Goal: Information Seeking & Learning: Learn about a topic

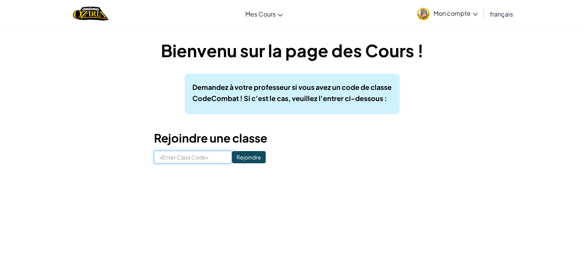
click at [196, 156] on input at bounding box center [193, 156] width 78 height 13
click at [181, 161] on input at bounding box center [193, 156] width 78 height 13
click at [178, 175] on div "Bienvenu sur la page des Cours ! Demandez à votre professeur si vous avez un co…" at bounding box center [292, 101] width 449 height 148
click at [178, 158] on input at bounding box center [193, 156] width 78 height 13
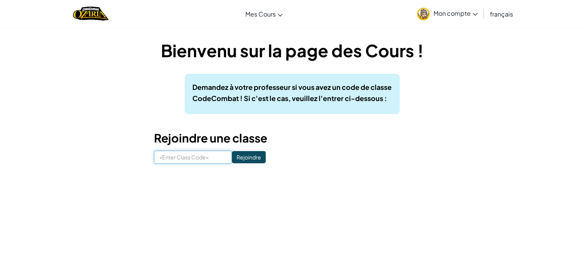
click at [178, 158] on input at bounding box center [193, 156] width 78 height 13
click at [178, 157] on input at bounding box center [193, 156] width 78 height 13
click at [460, 17] on span "Mon compte" at bounding box center [455, 13] width 44 height 8
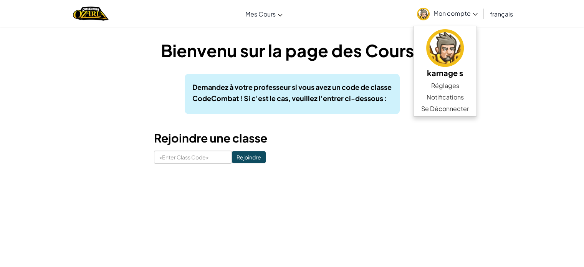
click at [461, 13] on span "Mon compte" at bounding box center [455, 13] width 44 height 8
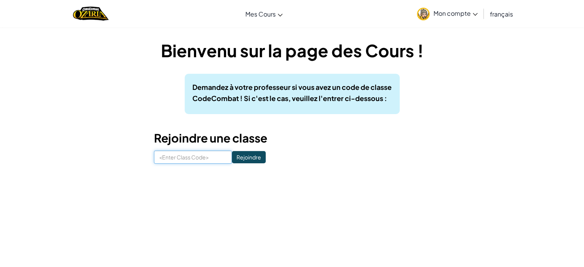
drag, startPoint x: 207, startPoint y: 160, endPoint x: 224, endPoint y: 156, distance: 17.6
click at [207, 160] on input at bounding box center [193, 156] width 78 height 13
paste input "GoldTreeFunny"
type input "GoldTreeFunny"
click at [250, 156] on input "Rejoindre" at bounding box center [249, 157] width 34 height 12
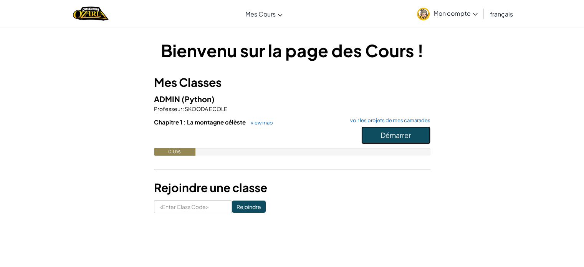
click at [396, 139] on span "Démarrer" at bounding box center [395, 134] width 30 height 9
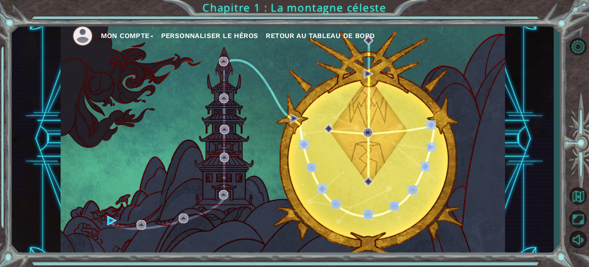
drag, startPoint x: 407, startPoint y: 127, endPoint x: 277, endPoint y: 136, distance: 130.0
click at [298, 134] on div "Mon compte Personnaliser le Héros Retour au Tableau de Bord" at bounding box center [283, 138] width 445 height 235
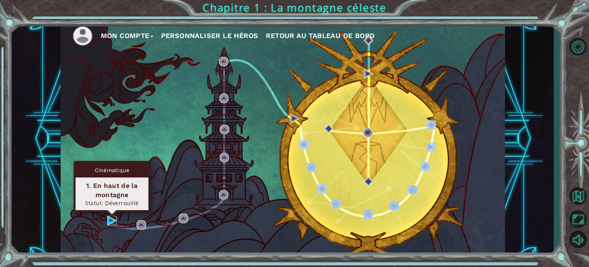
click at [110, 218] on img at bounding box center [111, 220] width 9 height 9
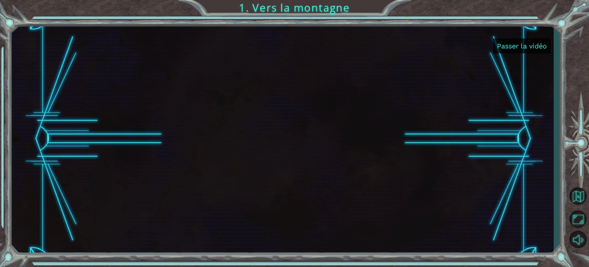
click at [522, 51] on button "Passer la vidéo" at bounding box center [523, 45] width 58 height 15
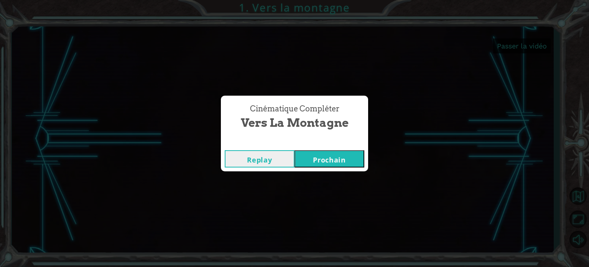
click at [325, 153] on button "Prochain" at bounding box center [330, 158] width 70 height 17
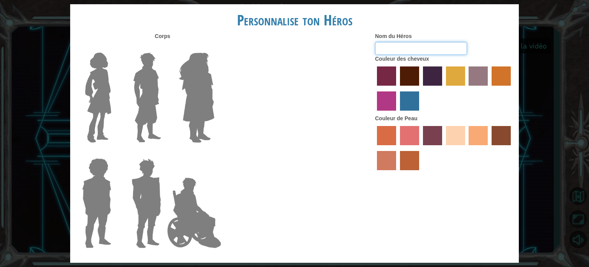
click at [396, 45] on input "Nom du Héros" at bounding box center [421, 48] width 92 height 13
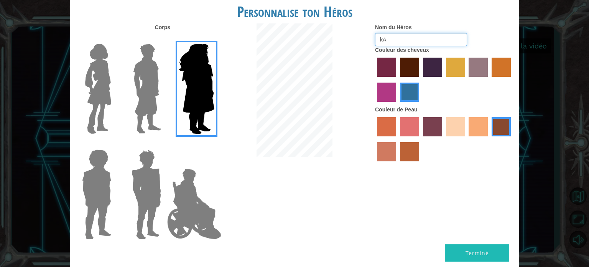
type input "k"
type input "J"
type input "Karnage"
click at [161, 213] on img at bounding box center [147, 194] width 36 height 96
click at [164, 144] on input "Hero Garnet" at bounding box center [164, 144] width 0 height 0
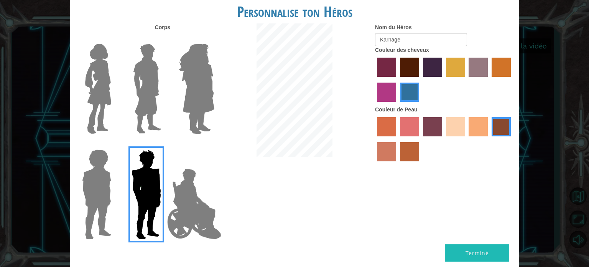
click at [193, 205] on img at bounding box center [194, 203] width 60 height 77
click at [214, 144] on input "Hero Jamie" at bounding box center [214, 144] width 0 height 0
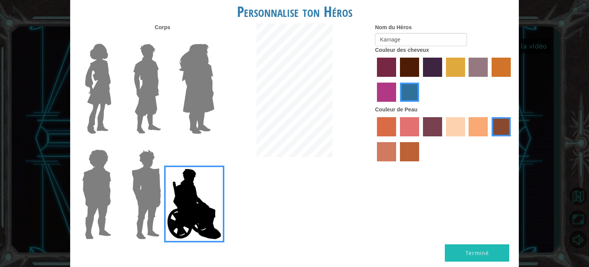
click at [148, 212] on img at bounding box center [147, 194] width 36 height 96
click at [164, 144] on input "Hero Garnet" at bounding box center [164, 144] width 0 height 0
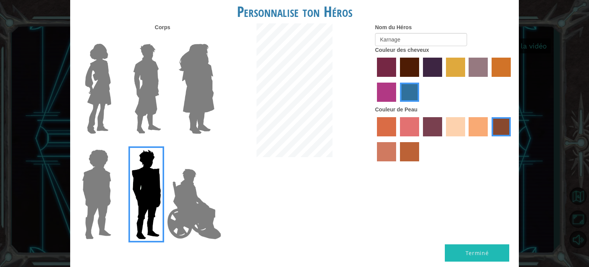
click at [104, 204] on img at bounding box center [96, 194] width 35 height 96
click at [114, 144] on input "Hero Steven" at bounding box center [114, 144] width 0 height 0
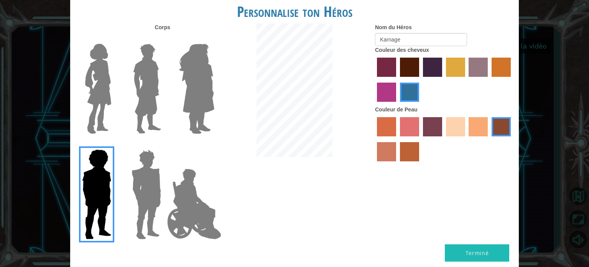
click at [192, 198] on img at bounding box center [194, 203] width 60 height 77
click at [214, 144] on input "Hero Jamie" at bounding box center [214, 144] width 0 height 0
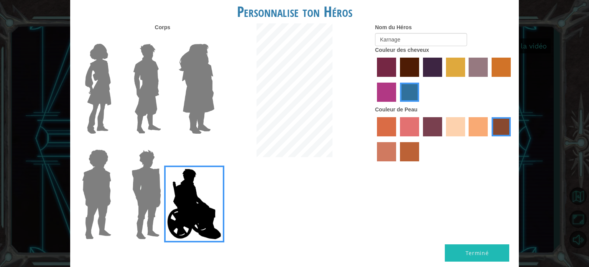
click at [413, 129] on label "froly skin color" at bounding box center [409, 126] width 19 height 19
click at [398, 139] on input "froly skin color" at bounding box center [398, 139] width 0 height 0
click at [412, 152] on label "smoke tree skin color" at bounding box center [409, 151] width 19 height 19
click at [398, 164] on input "smoke tree skin color" at bounding box center [398, 164] width 0 height 0
click at [505, 123] on label "karma skin color" at bounding box center [501, 126] width 19 height 19
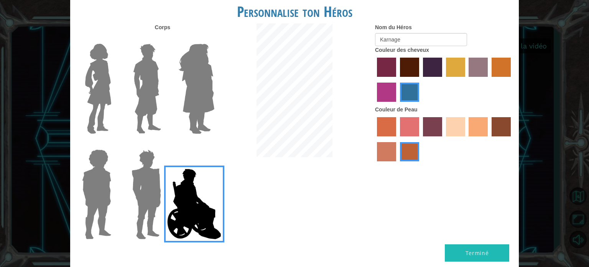
click at [489, 139] on input "karma skin color" at bounding box center [489, 139] width 0 height 0
click at [458, 129] on label "sandy beach skin color" at bounding box center [455, 126] width 19 height 19
click at [444, 139] on input "sandy beach skin color" at bounding box center [444, 139] width 0 height 0
click at [475, 243] on div "Corps Nom du Héros Karnage Couleur des cheveux Couleur de Peau" at bounding box center [294, 133] width 449 height 221
click at [468, 248] on button "Terminé" at bounding box center [477, 252] width 64 height 17
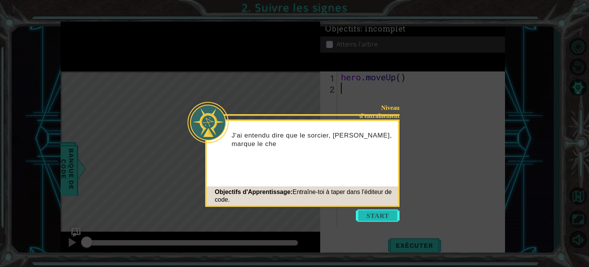
click at [380, 218] on button "Start" at bounding box center [378, 215] width 44 height 12
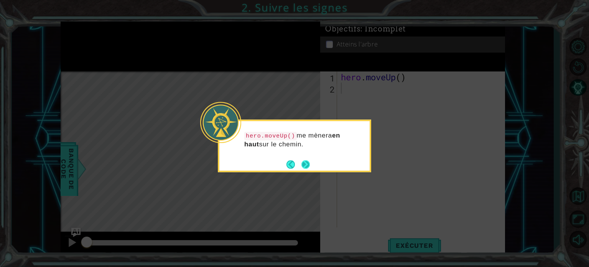
click at [307, 161] on button "Next" at bounding box center [306, 164] width 9 height 9
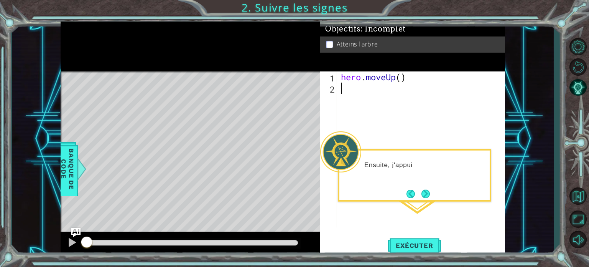
click at [398, 158] on div "Ensuite, j'appui" at bounding box center [415, 168] width 150 height 30
click at [428, 165] on p "Ensuite, j'appuie sur le bouton EXE" at bounding box center [425, 164] width 120 height 8
click at [429, 190] on button "Next" at bounding box center [426, 193] width 11 height 11
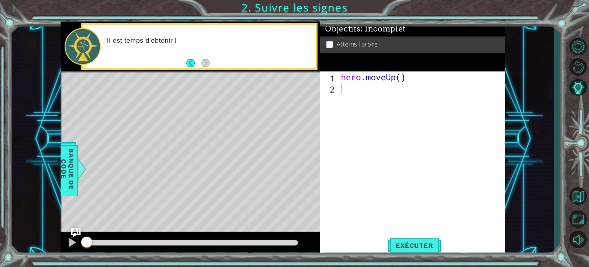
click at [175, 40] on p "Il est temps d'obtenir l" at bounding box center [209, 40] width 204 height 8
click at [204, 56] on div "Il est temps d'obtenir l'écharpe. Je p" at bounding box center [209, 46] width 215 height 27
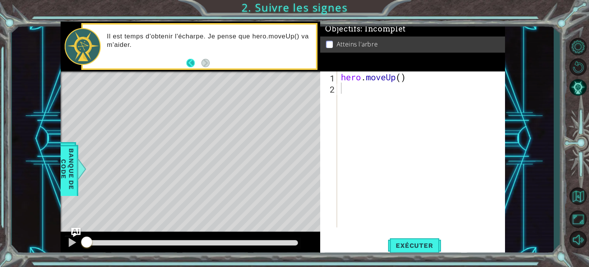
click at [201, 62] on button "Back" at bounding box center [194, 63] width 15 height 8
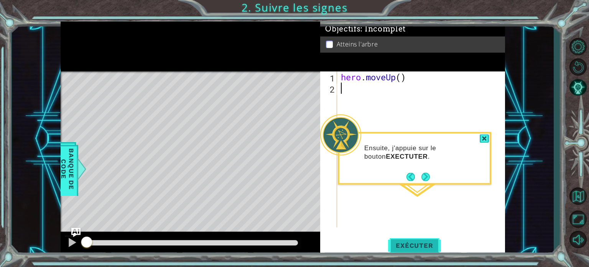
click at [411, 248] on span "Exécuter" at bounding box center [414, 245] width 53 height 8
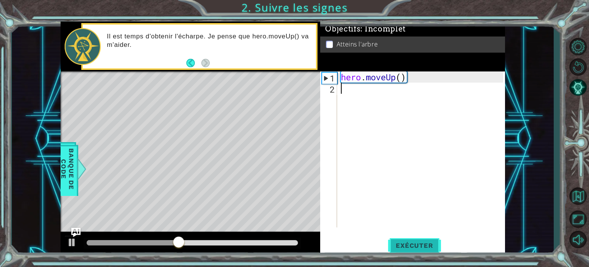
click at [414, 246] on span "Exécuter" at bounding box center [414, 245] width 53 height 8
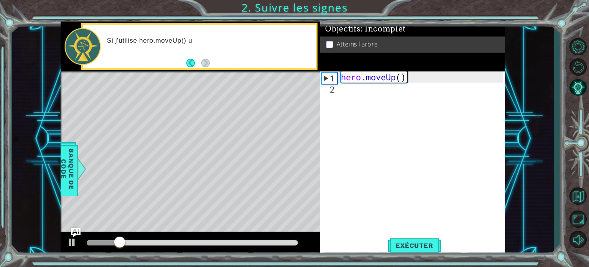
drag, startPoint x: 410, startPoint y: 75, endPoint x: 406, endPoint y: 73, distance: 4.3
click at [410, 75] on div "hero . moveUp ( )" at bounding box center [424, 160] width 168 height 178
click at [401, 73] on div "hero . moveUp ( )" at bounding box center [424, 160] width 168 height 178
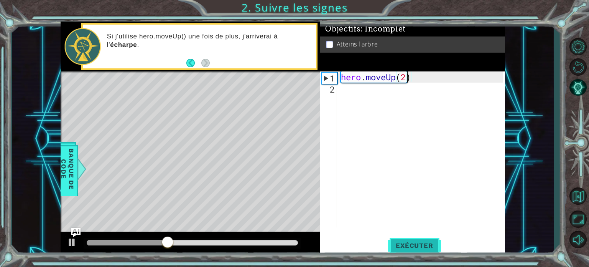
type textarea "hero.moveUp(2)"
click at [407, 252] on button "Exécuter" at bounding box center [414, 245] width 53 height 18
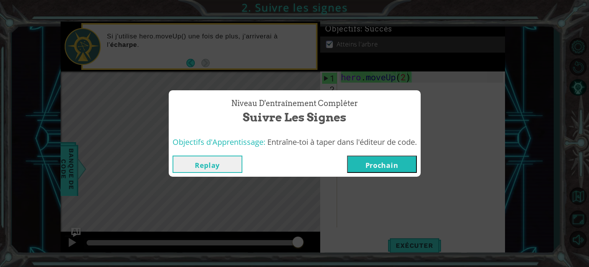
click at [380, 162] on button "Prochain" at bounding box center [382, 163] width 70 height 17
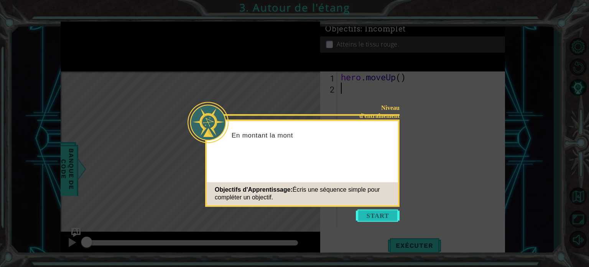
click at [385, 218] on button "Start" at bounding box center [378, 215] width 44 height 12
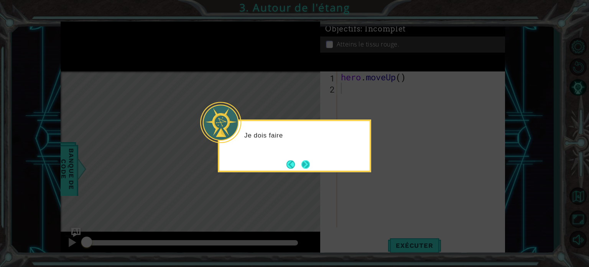
click at [300, 163] on button "Next" at bounding box center [305, 164] width 13 height 13
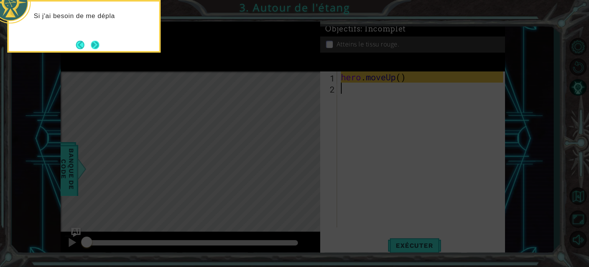
click at [95, 42] on button "Next" at bounding box center [95, 45] width 11 height 11
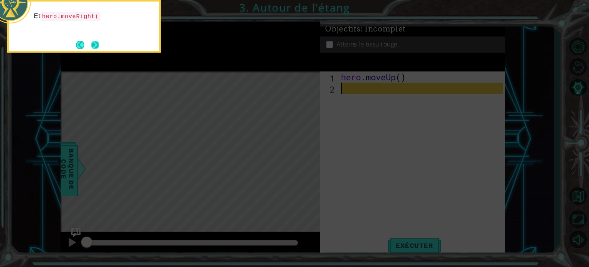
click at [93, 50] on button "Next" at bounding box center [95, 44] width 9 height 9
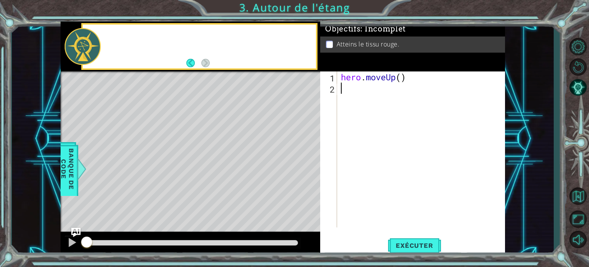
click at [93, 50] on div at bounding box center [82, 46] width 36 height 37
click at [397, 101] on div "hero . moveUp ( )" at bounding box center [424, 160] width 168 height 178
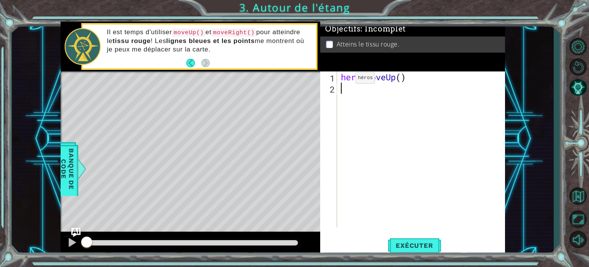
type textarea "hero.moveUp()"
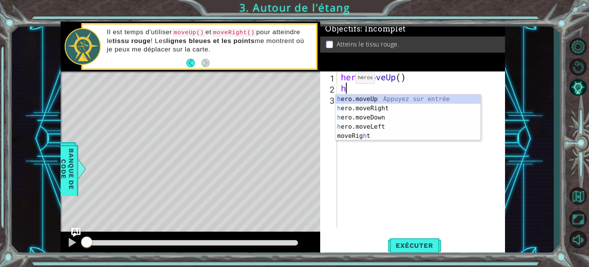
type textarea "hero"
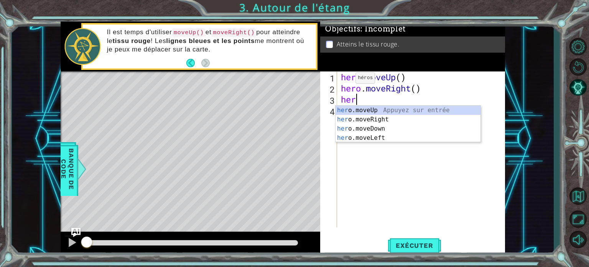
type textarea "hero"
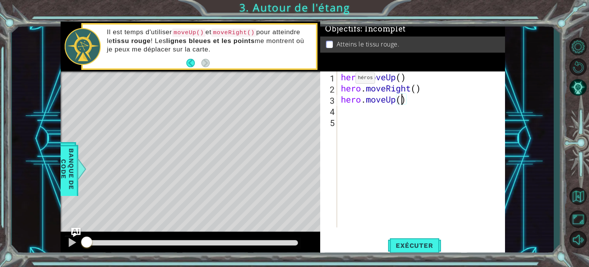
scroll to position [0, 3]
type textarea "hero.moveUp(2)"
click at [431, 254] on button "Exécuter" at bounding box center [414, 245] width 53 height 18
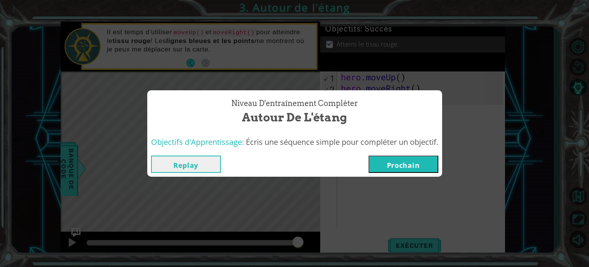
click at [400, 160] on button "Prochain" at bounding box center [404, 163] width 70 height 17
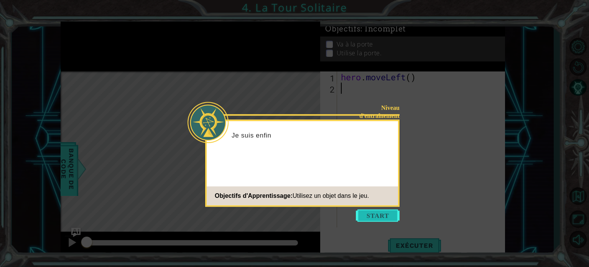
click at [383, 215] on button "Start" at bounding box center [378, 215] width 44 height 12
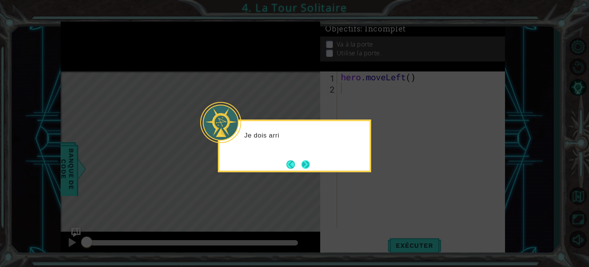
click at [310, 163] on button "Next" at bounding box center [305, 164] width 13 height 13
click at [310, 163] on button "Next" at bounding box center [306, 164] width 12 height 12
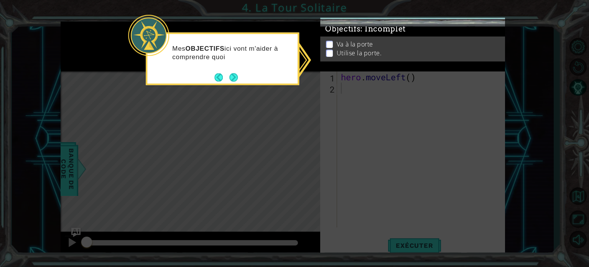
click at [363, 149] on icon at bounding box center [294, 133] width 589 height 267
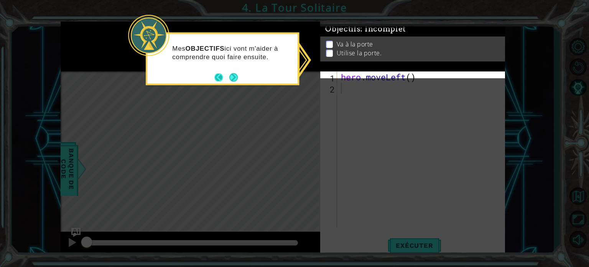
click at [224, 81] on button "Back" at bounding box center [222, 77] width 15 height 8
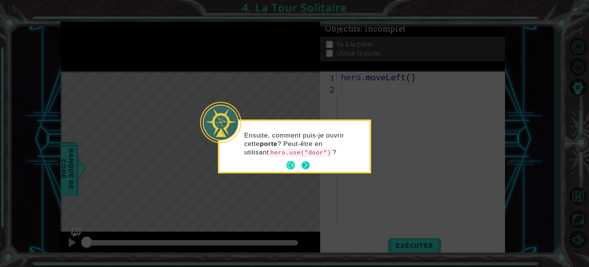
click at [310, 164] on button "Next" at bounding box center [306, 165] width 9 height 9
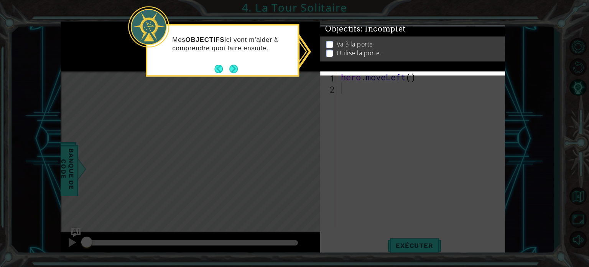
click at [312, 164] on icon at bounding box center [294, 133] width 589 height 267
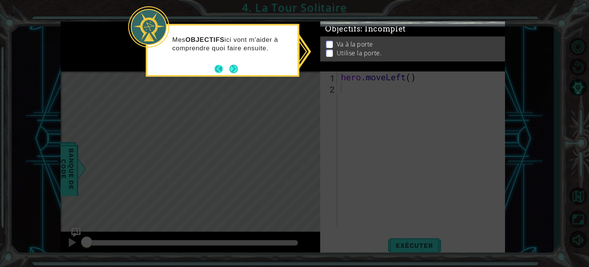
click at [225, 67] on button "Back" at bounding box center [222, 68] width 15 height 8
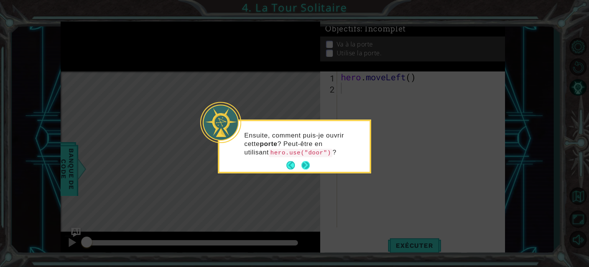
drag, startPoint x: 302, startPoint y: 172, endPoint x: 302, endPoint y: 167, distance: 5.0
click at [302, 171] on div "Ensuite, comment puis-je ouvrir cette porte ? Peut-être en utilisant hero.use("…" at bounding box center [295, 146] width 154 height 54
click at [302, 165] on button "Next" at bounding box center [305, 165] width 9 height 9
click at [302, 165] on icon at bounding box center [294, 133] width 589 height 267
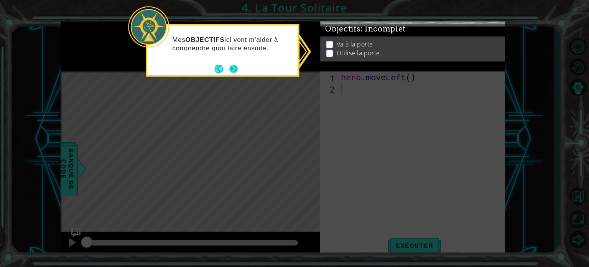
click at [233, 73] on button "Next" at bounding box center [234, 69] width 12 height 12
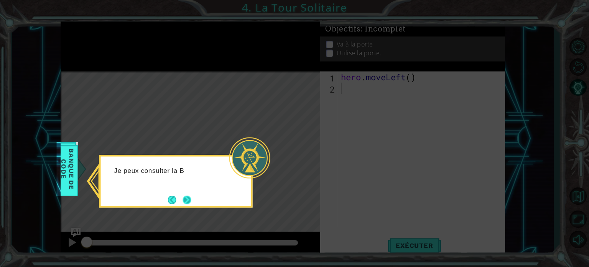
click at [193, 199] on button "Next" at bounding box center [187, 199] width 13 height 13
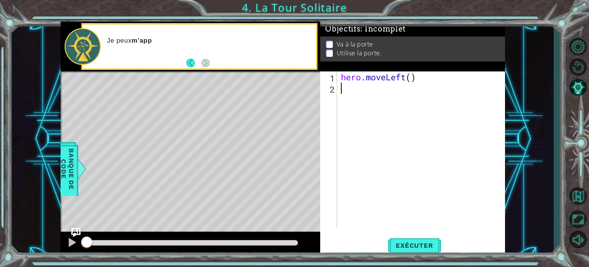
click at [455, 140] on div "hero . moveLeft ( )" at bounding box center [424, 160] width 168 height 178
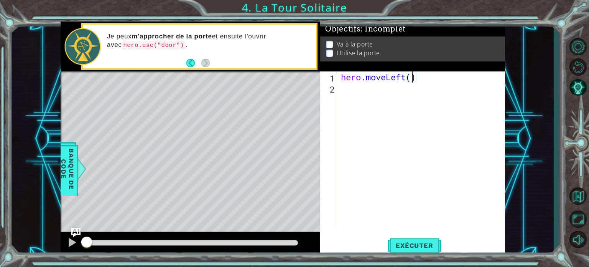
type textarea "hero.moveLeft(2)"
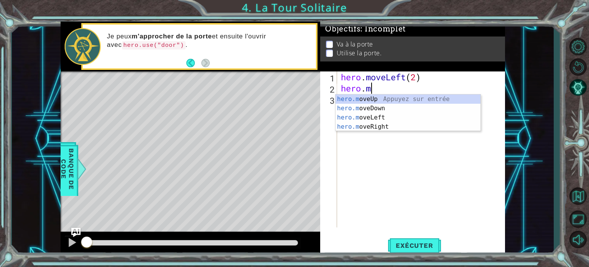
type textarea "[DOMAIN_NAME]"
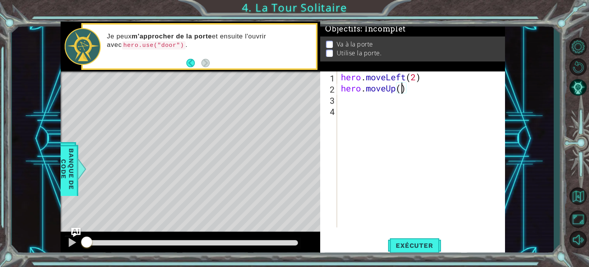
type textarea "hero.moveUp(2)"
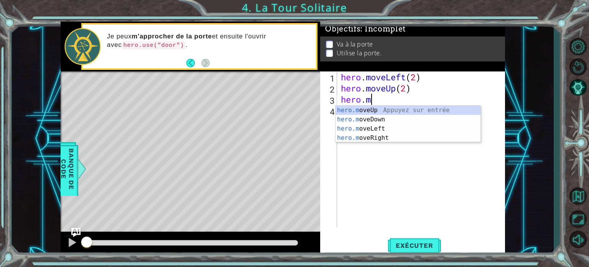
type textarea "hero.move"
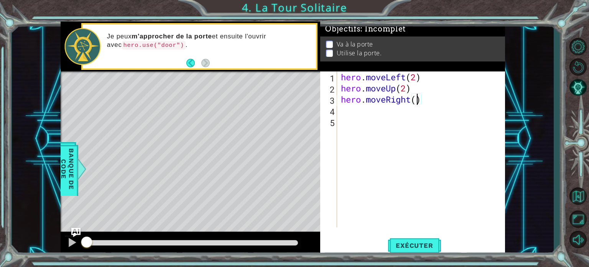
type textarea "hero.moveRight(2)"
type textarea "hero.use("door")"
click at [425, 248] on span "Exécuter" at bounding box center [414, 245] width 53 height 8
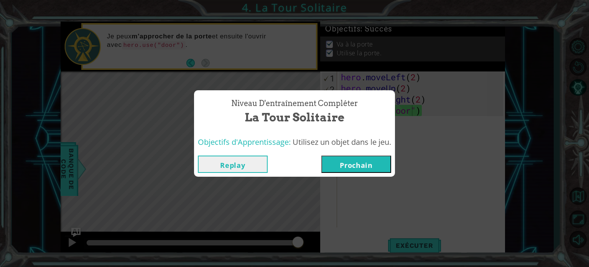
click at [375, 162] on button "Prochain" at bounding box center [357, 163] width 70 height 17
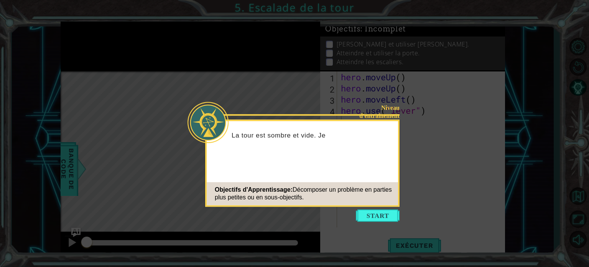
click at [374, 201] on div "Objectifs d'Apprentissage: Décomposer un problème en parties plus petites ou en…" at bounding box center [302, 193] width 191 height 23
click at [370, 211] on button "Start" at bounding box center [378, 215] width 44 height 12
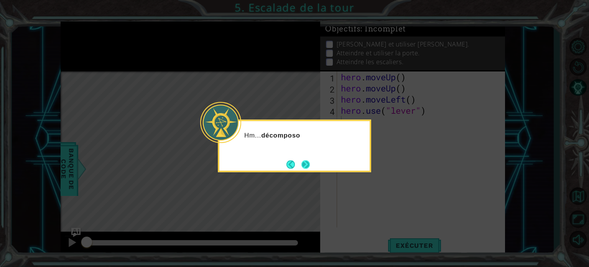
click at [300, 169] on button "Next" at bounding box center [306, 164] width 12 height 12
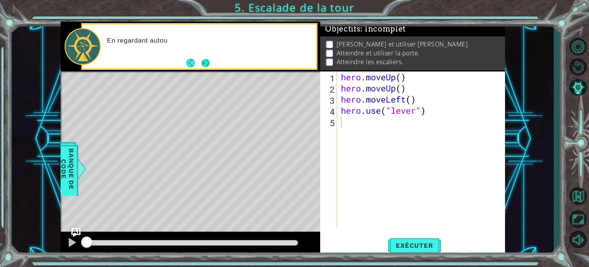
click at [208, 57] on button "Next" at bounding box center [206, 63] width 12 height 12
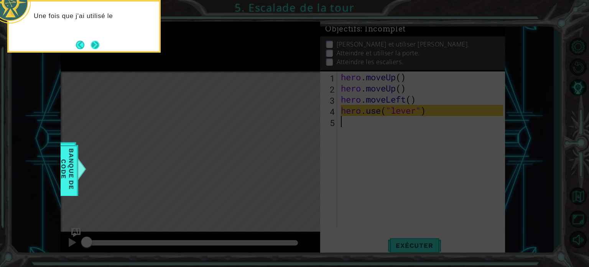
click at [91, 44] on button "Next" at bounding box center [95, 44] width 9 height 9
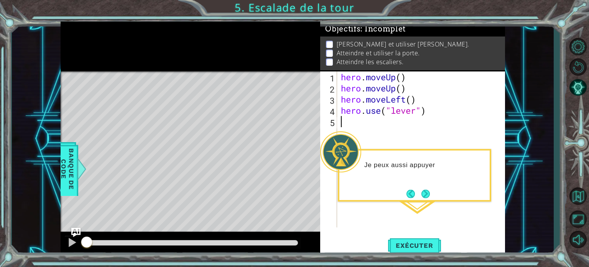
click at [379, 127] on div "hero . moveUp ( ) hero . moveUp ( ) hero . moveLeft ( ) hero . use ( "lever" )" at bounding box center [424, 160] width 168 height 178
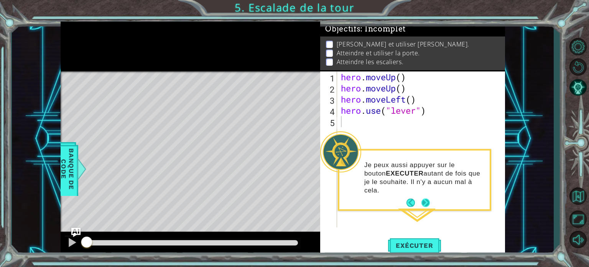
click at [428, 198] on button "Next" at bounding box center [426, 203] width 10 height 10
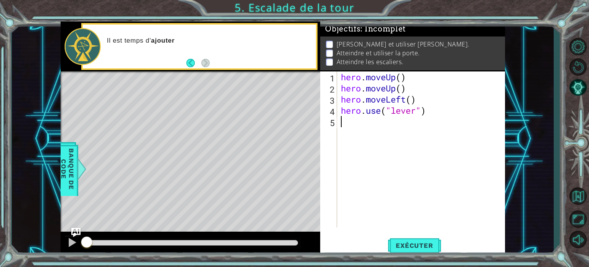
click at [208, 57] on footer at bounding box center [198, 63] width 23 height 12
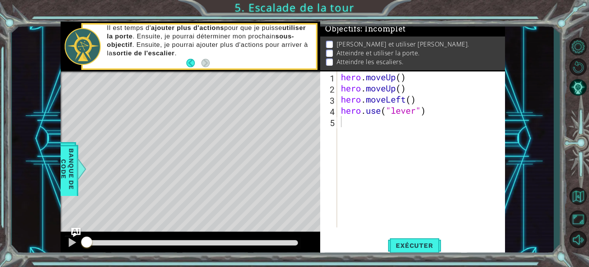
click at [215, 63] on div "Il est temps d' ajouter plus d'actions pour que je puisse utiliser la porte . E…" at bounding box center [209, 46] width 215 height 53
click at [505, 175] on div "1 ההההההההההההההההההההההההההההההההההההההההההההההההההההההההההההההההההההההההההההה…" at bounding box center [283, 138] width 542 height 235
click at [484, 171] on div "hero . moveUp ( ) hero . moveUp ( ) hero . moveLeft ( ) hero . use ( "lever" )" at bounding box center [424, 160] width 168 height 178
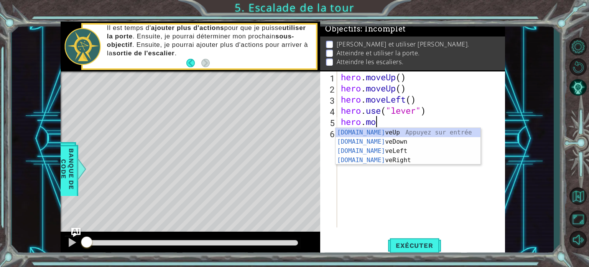
type textarea "hero.move"
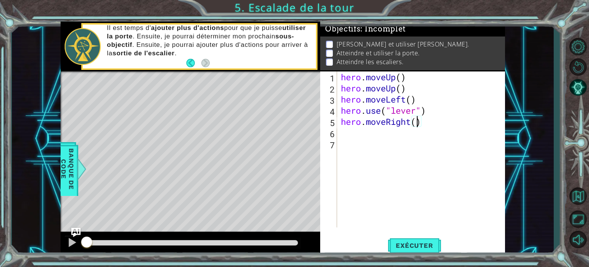
type textarea "hero.moveRight(3)"
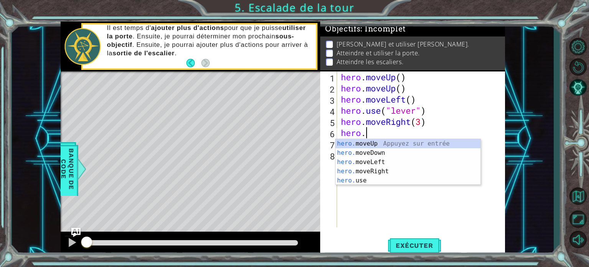
type textarea "[DOMAIN_NAME]"
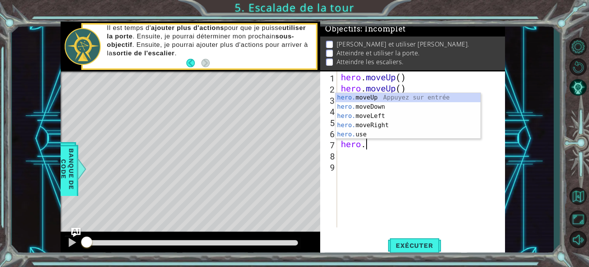
type textarea "hero.move"
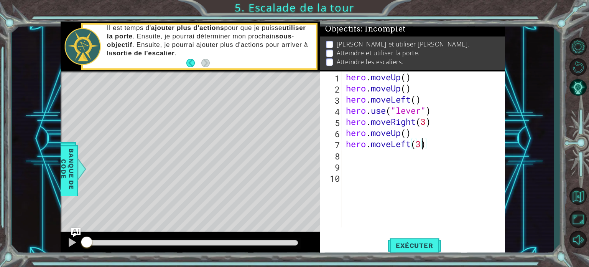
scroll to position [0, 3]
click at [398, 251] on button "Exécuter" at bounding box center [414, 245] width 53 height 18
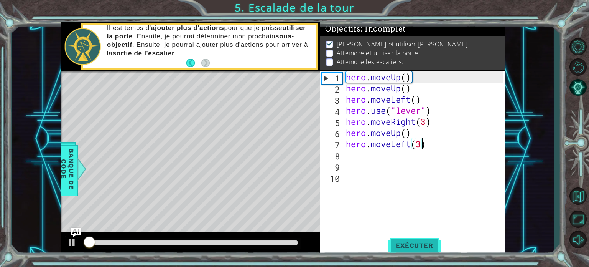
scroll to position [4, 0]
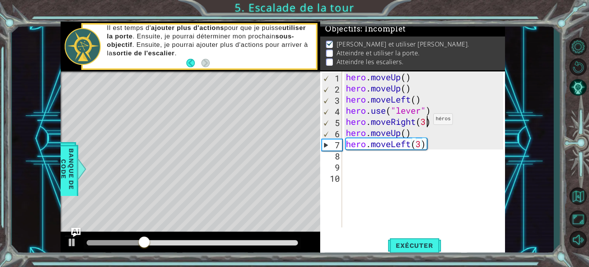
click at [427, 121] on div "hero . moveUp ( ) hero . moveUp ( ) hero . moveLeft ( ) hero . use ( "lever" ) …" at bounding box center [426, 160] width 163 height 178
type textarea "hero.moveRight(3)"
click at [442, 120] on div "hero . moveUp ( ) hero . moveUp ( ) hero . moveLeft ( ) hero . use ( "lever" ) …" at bounding box center [426, 160] width 163 height 178
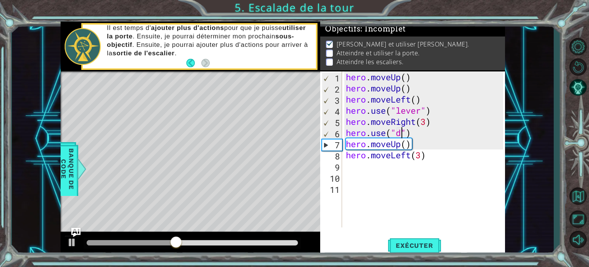
scroll to position [0, 3]
click at [414, 242] on span "Exécuter" at bounding box center [414, 245] width 53 height 8
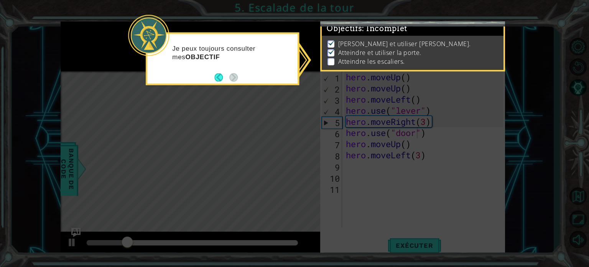
click at [232, 71] on footer at bounding box center [226, 77] width 23 height 12
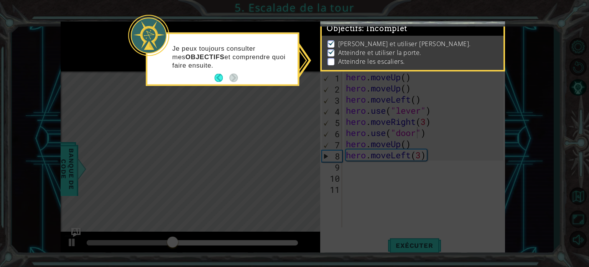
click at [446, 136] on icon at bounding box center [294, 133] width 589 height 267
click at [414, 246] on icon at bounding box center [294, 133] width 589 height 267
click at [411, 57] on li "Atteindre les escaliers." at bounding box center [414, 61] width 173 height 9
click at [221, 78] on button "Back" at bounding box center [222, 78] width 15 height 8
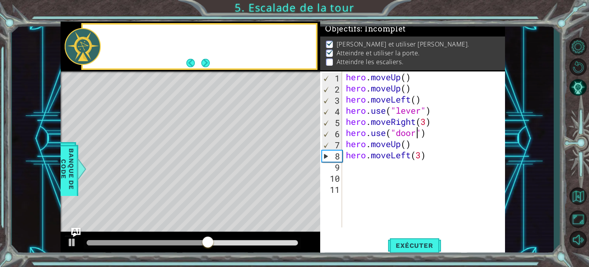
scroll to position [3, 0]
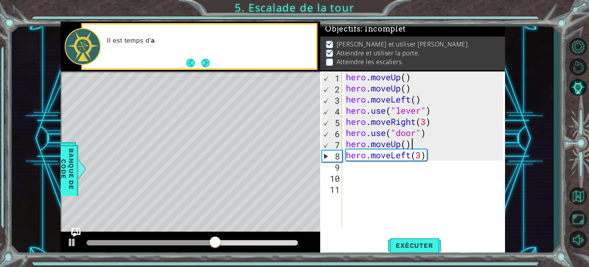
click at [429, 140] on div "hero . moveUp ( ) hero . moveUp ( ) hero . moveLeft ( ) hero . use ( "lever" ) …" at bounding box center [426, 160] width 163 height 178
type textarea "hero.moveUp()"
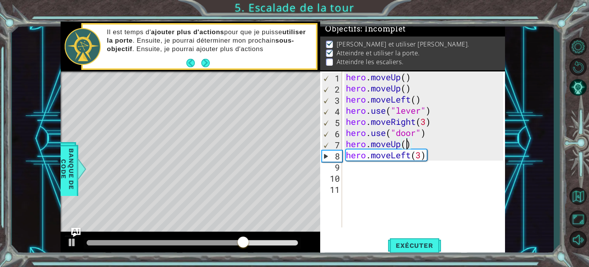
scroll to position [0, 3]
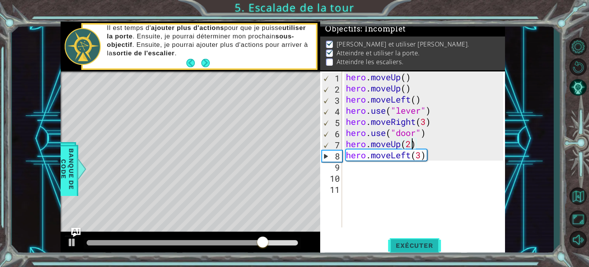
type textarea "hero.moveUp(2)"
click at [436, 247] on span "Exécuter" at bounding box center [414, 245] width 53 height 8
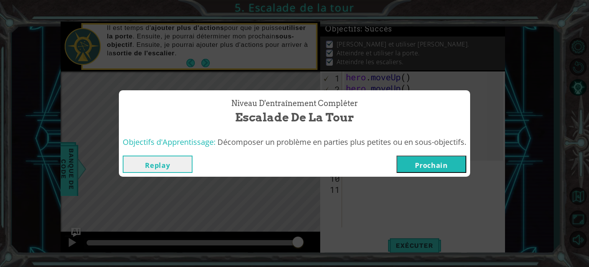
click at [436, 161] on button "Prochain" at bounding box center [432, 163] width 70 height 17
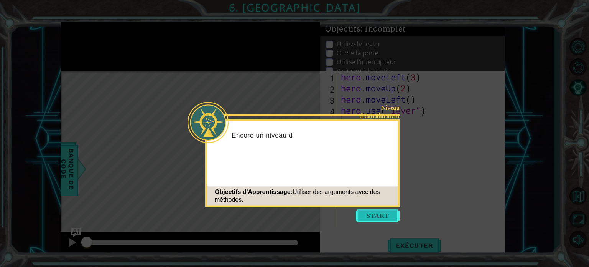
click at [378, 216] on button "Start" at bounding box center [378, 215] width 44 height 12
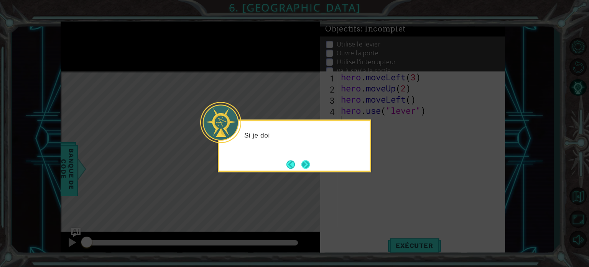
click at [307, 162] on button "Next" at bounding box center [305, 164] width 13 height 13
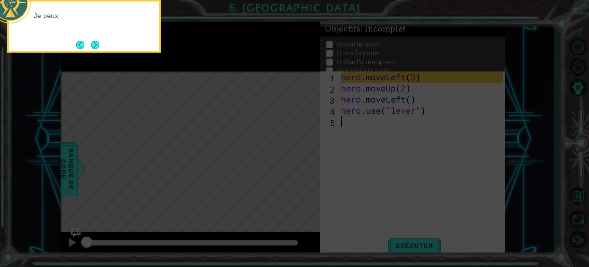
click at [378, 176] on icon at bounding box center [294, 40] width 589 height 454
click at [99, 43] on button "Next" at bounding box center [95, 45] width 10 height 10
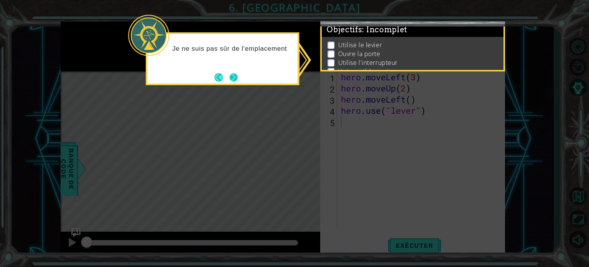
click at [234, 78] on button "Next" at bounding box center [233, 77] width 11 height 11
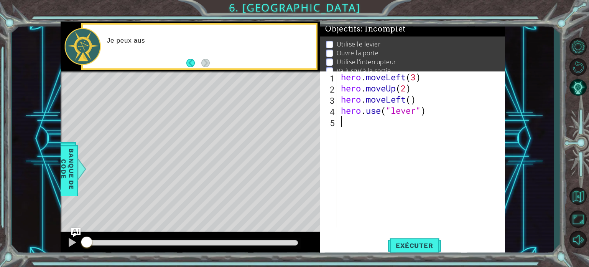
click at [446, 160] on div "hero . moveLeft ( 3 ) hero . moveUp ( 2 ) hero . moveLeft ( ) hero . use ( "lev…" at bounding box center [424, 160] width 168 height 178
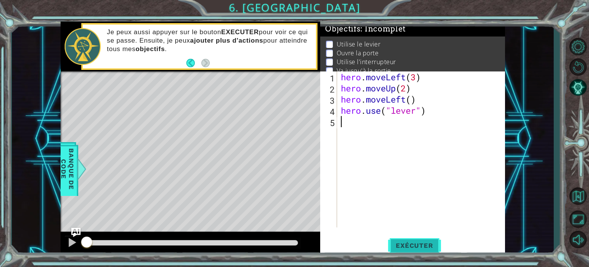
click at [413, 248] on span "Exécuter" at bounding box center [414, 245] width 53 height 8
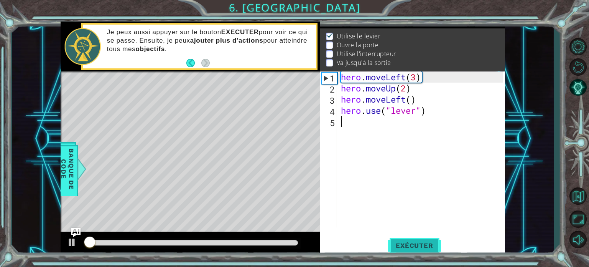
scroll to position [9, 0]
click at [413, 248] on span "Exécuter" at bounding box center [414, 245] width 53 height 8
click at [393, 146] on div "hero . moveLeft ( 3 ) hero . moveUp ( 2 ) hero . moveLeft ( ) hero . use ( "lev…" at bounding box center [424, 160] width 168 height 178
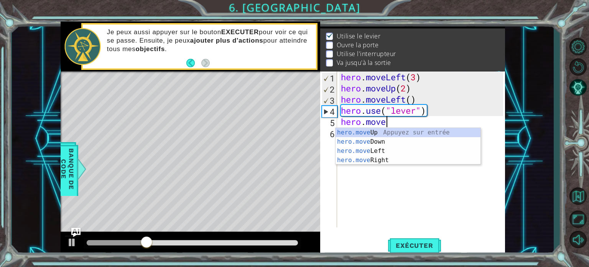
scroll to position [0, 2]
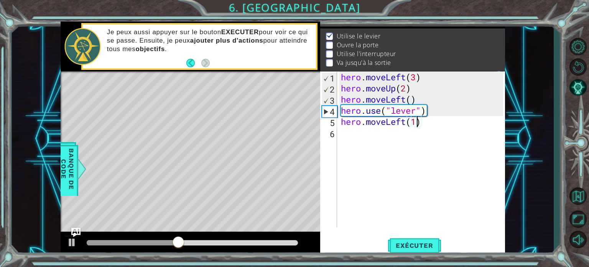
type textarea "hero.moveLeft()"
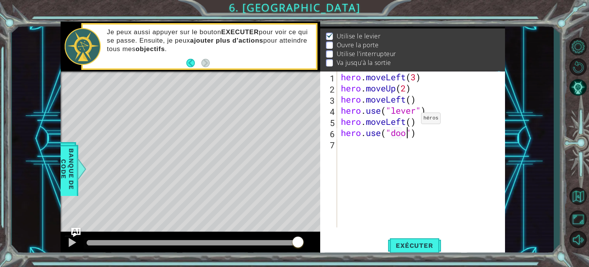
scroll to position [0, 3]
type textarea "hero.use("door")"
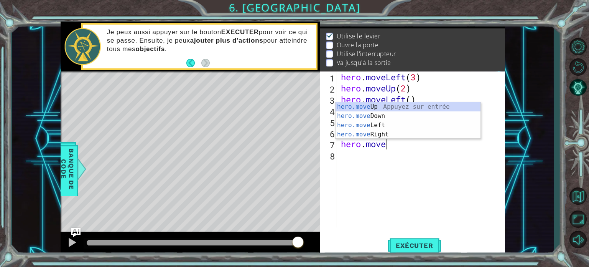
scroll to position [0, 2]
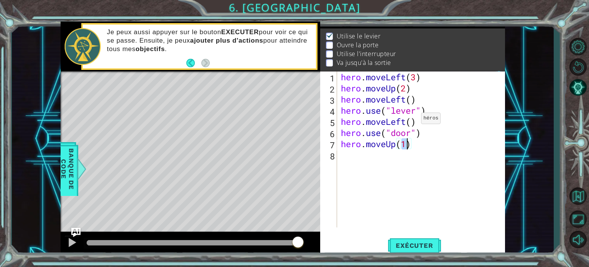
type textarea "hero.moveUp(2)"
type textarea "hero.moveRight(2)"
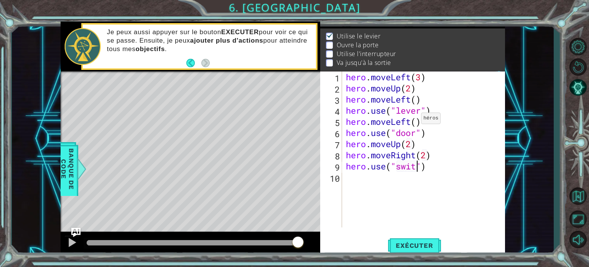
scroll to position [0, 3]
type textarea "hero.use("switch")"
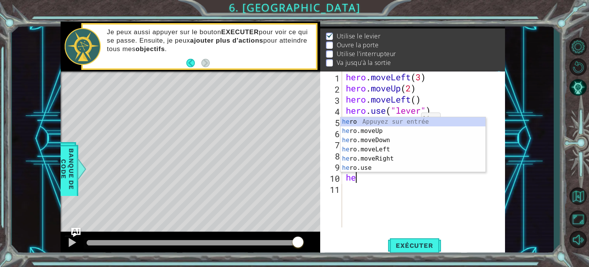
scroll to position [0, 0]
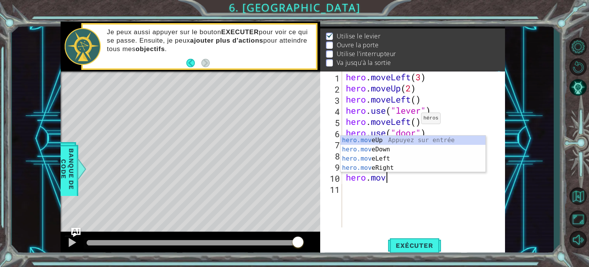
type textarea "hero.move"
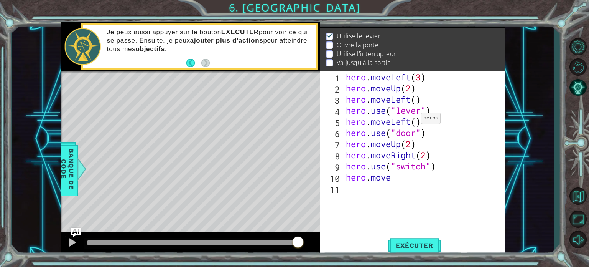
scroll to position [0, 2]
type textarea "hero.moveRight()"
click at [419, 244] on span "Exécuter" at bounding box center [414, 245] width 53 height 8
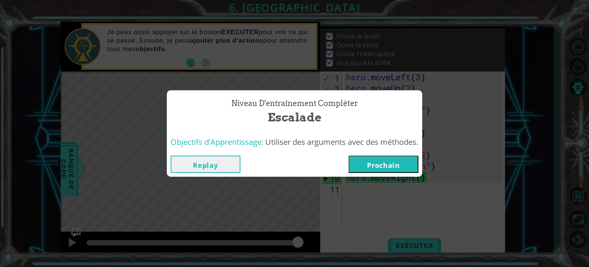
click at [380, 165] on button "Prochain" at bounding box center [384, 163] width 70 height 17
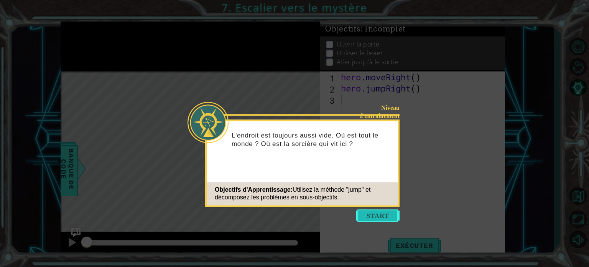
click at [390, 213] on button "Start" at bounding box center [378, 215] width 44 height 12
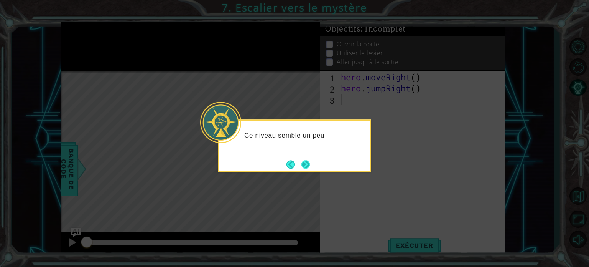
click at [305, 160] on button "Next" at bounding box center [305, 164] width 9 height 9
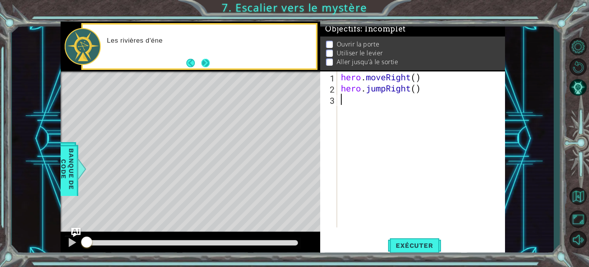
click at [201, 63] on button "Next" at bounding box center [206, 63] width 11 height 11
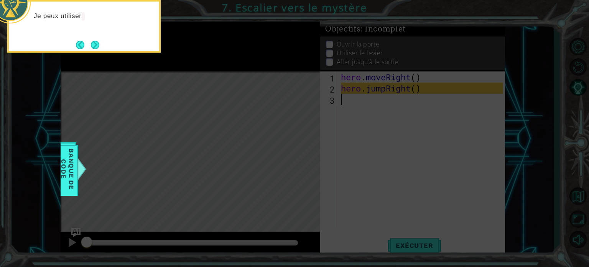
click at [91, 48] on button "Next" at bounding box center [95, 44] width 9 height 9
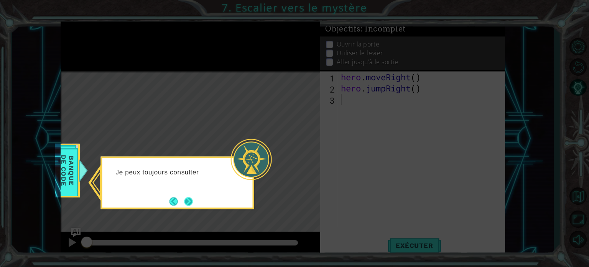
click at [193, 199] on button "Next" at bounding box center [188, 201] width 10 height 10
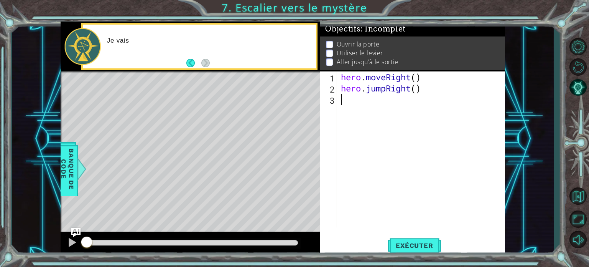
click at [423, 107] on div "hero . moveRight ( ) hero . jumpRight ( )" at bounding box center [424, 160] width 168 height 178
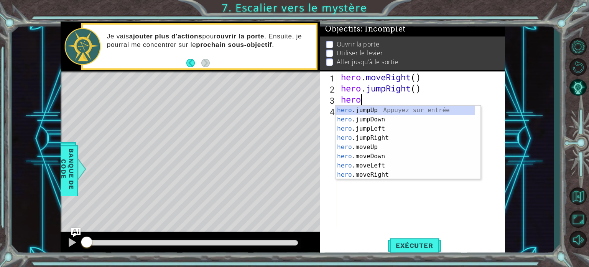
scroll to position [0, 0]
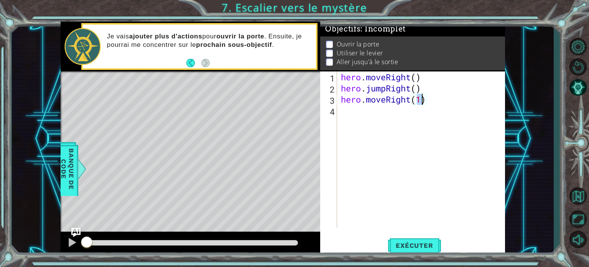
type textarea "hero.moveRight()"
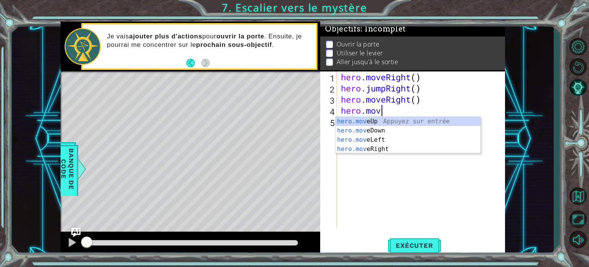
scroll to position [0, 2]
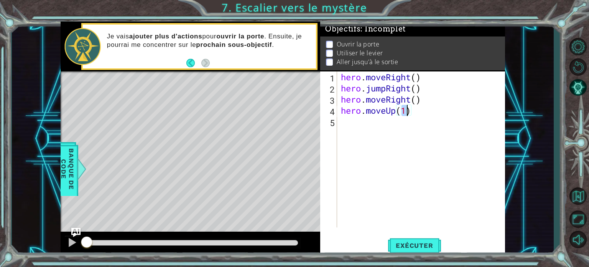
type textarea "hero.moveUp()"
type textarea "hero.use("door")"
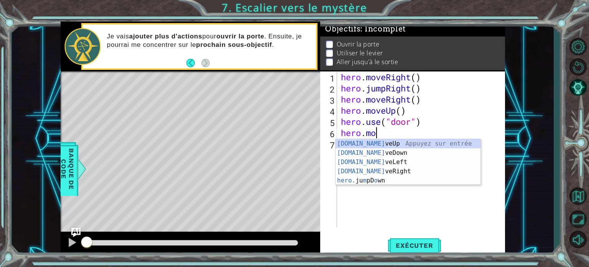
scroll to position [0, 2]
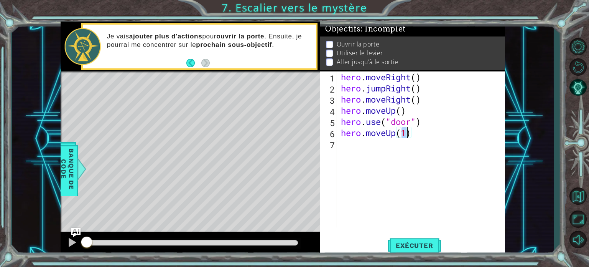
type textarea "hero.moveUp(2)"
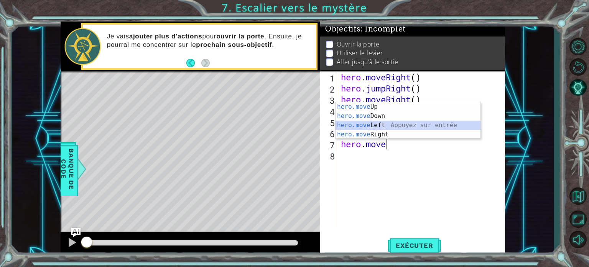
type textarea "hero.moveLeft(1)"
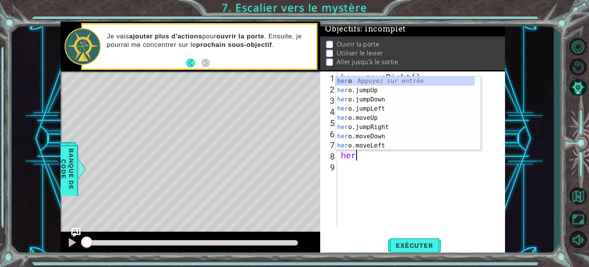
scroll to position [0, 0]
type textarea "h"
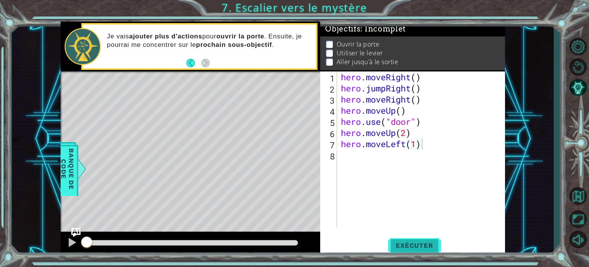
click at [430, 245] on span "Exécuter" at bounding box center [414, 245] width 53 height 8
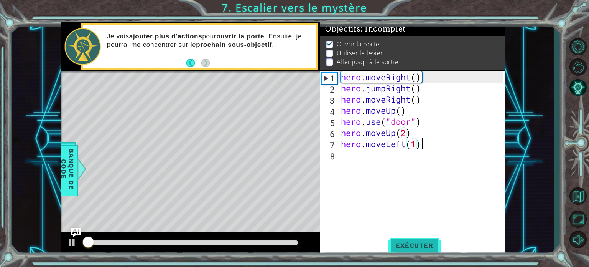
scroll to position [4, 0]
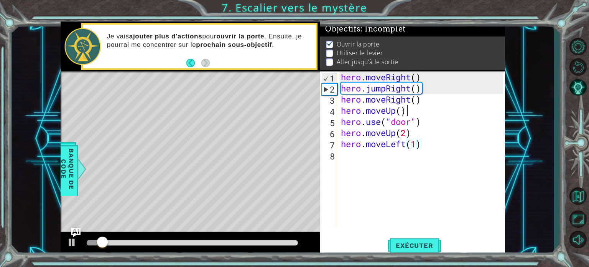
click at [412, 113] on div "hero . moveRight ( ) hero . jumpRight ( ) hero . moveRight ( ) hero . moveUp ( …" at bounding box center [424, 160] width 168 height 178
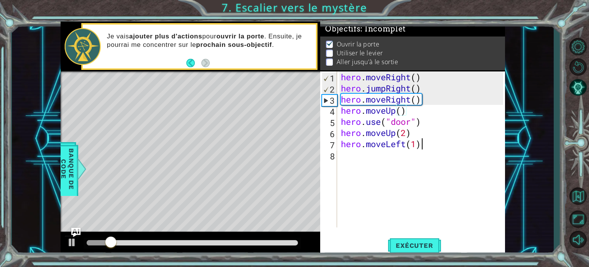
click at [433, 147] on div "hero . moveRight ( ) hero . jumpRight ( ) hero . moveRight ( ) hero . moveUp ( …" at bounding box center [424, 160] width 168 height 178
type textarea "hero.moveLeft(1)"
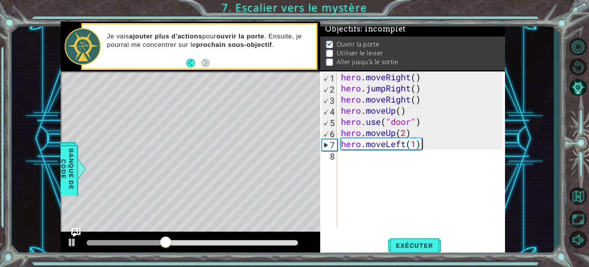
click at [513, 170] on div "1 ההההההההההההההההההההההההההההההההההההההההההההההההההההההההההההההההההההההההההההה…" at bounding box center [283, 138] width 542 height 235
click at [456, 163] on div "hero . moveRight ( ) hero . jumpRight ( ) hero . moveRight ( ) hero . moveUp ( …" at bounding box center [424, 160] width 168 height 178
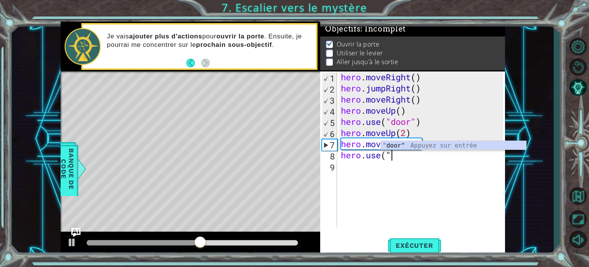
scroll to position [0, 2]
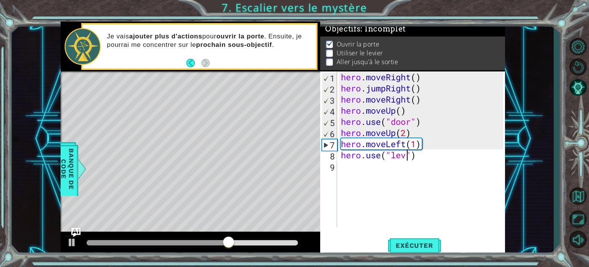
type textarea "hero.use("lever")"
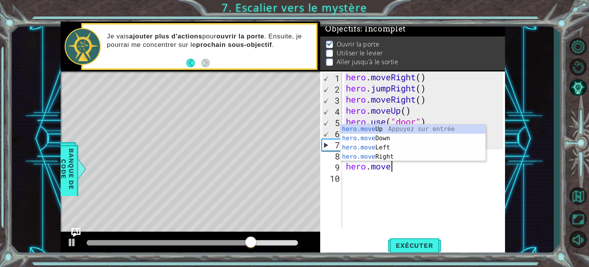
scroll to position [0, 2]
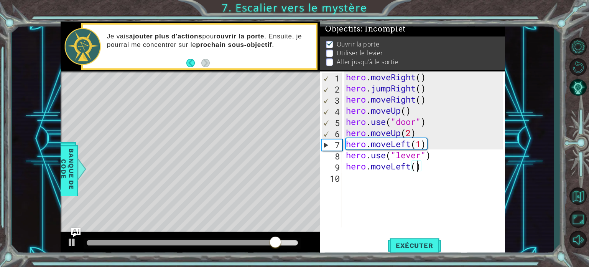
type textarea "hero.moveLeft(2)"
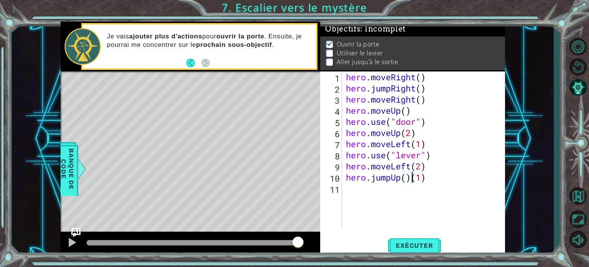
scroll to position [0, 3]
type textarea "hero.jumpUp(1)"
type textarea "hero.moveRight(2)"
click at [357, 254] on div "hero.moveRight(2) 1 2 3 4 5 6 7 8 9 10 11 12 hero . moveRight ( ) hero . jumpRi…" at bounding box center [412, 163] width 185 height 185
click at [413, 251] on button "Exécuter" at bounding box center [414, 245] width 53 height 18
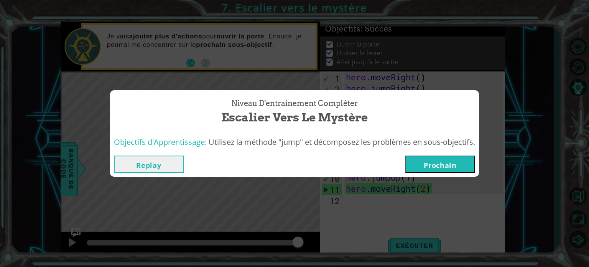
click at [434, 173] on div "Replay [GEOGRAPHIC_DATA]" at bounding box center [294, 164] width 369 height 25
click at [438, 162] on button "Prochain" at bounding box center [441, 163] width 70 height 17
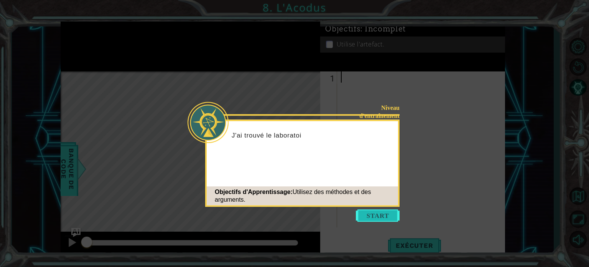
click at [385, 217] on button "Start" at bounding box center [378, 215] width 44 height 12
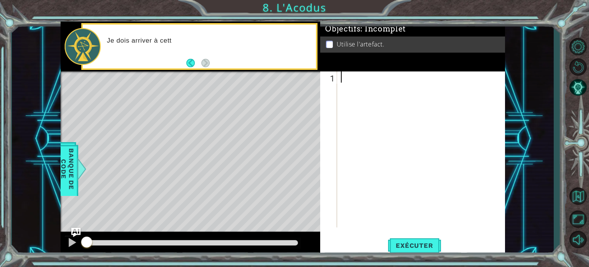
click at [212, 54] on div "Je dois arriver à cett" at bounding box center [209, 46] width 215 height 27
click at [215, 46] on div "Je dois arriver à cette tabl" at bounding box center [209, 46] width 215 height 27
click at [215, 45] on div "Je dois arriver à cette table. Une" at bounding box center [209, 46] width 215 height 27
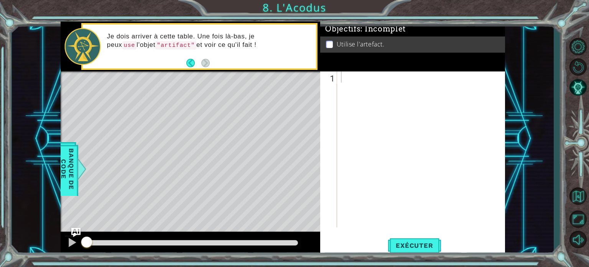
click at [228, 63] on div "Je dois arriver à cette table. Une fois là-bas, je peux use l'objet "artifact" …" at bounding box center [209, 46] width 215 height 36
click at [429, 155] on div at bounding box center [424, 160] width 168 height 178
type textarea "hero.moveUp(2)"
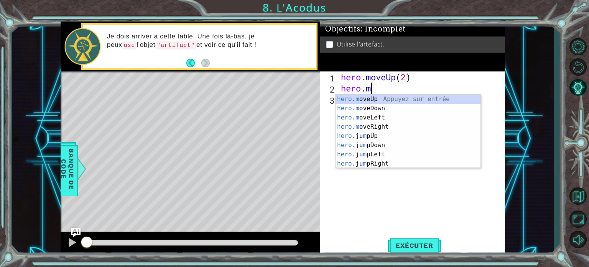
scroll to position [0, 2]
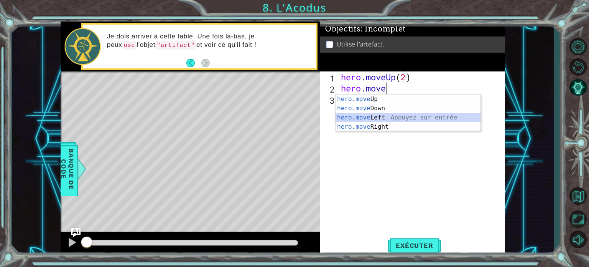
type textarea "hero.moveLeft(1)"
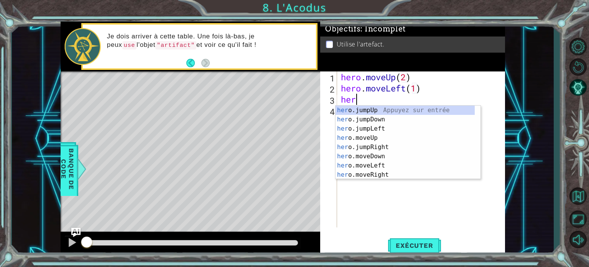
scroll to position [0, 0]
type textarea "her"
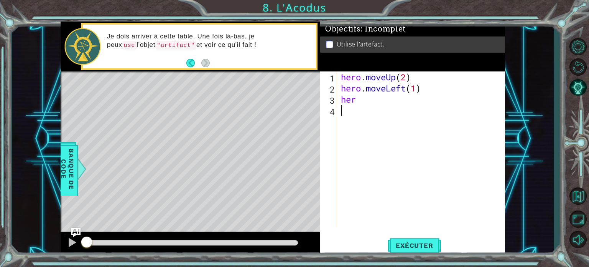
click at [384, 208] on div "hero . moveUp ( 2 ) hero . moveLeft ( 1 ) her" at bounding box center [424, 160] width 168 height 178
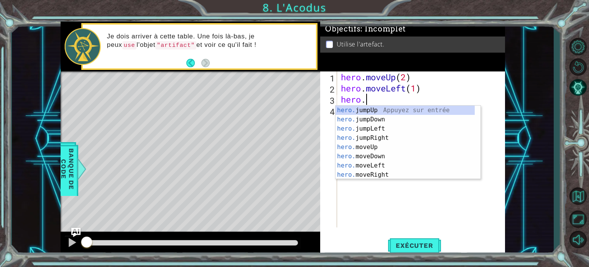
scroll to position [0, 1]
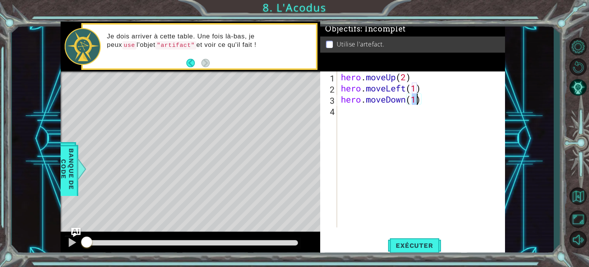
type textarea "hero.moveDown(2)"
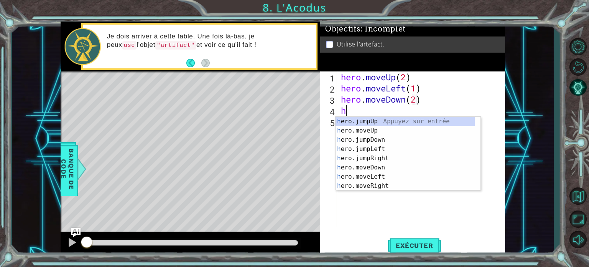
scroll to position [0, 0]
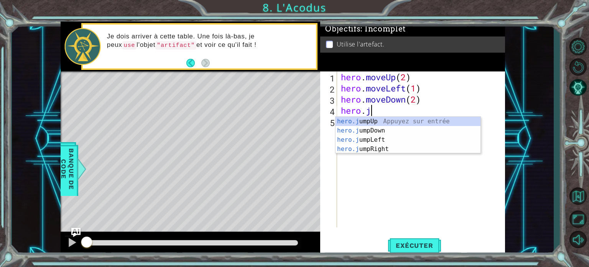
type textarea "hero.ju"
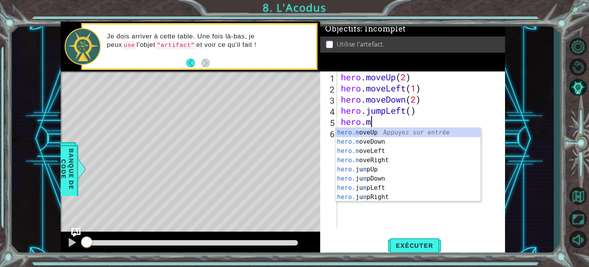
scroll to position [0, 2]
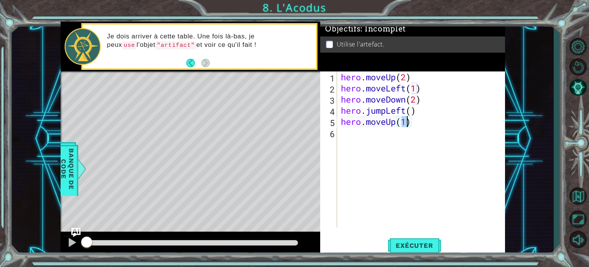
type textarea "hero.moveUp(2)"
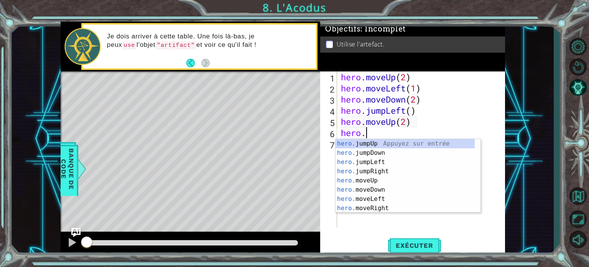
scroll to position [9, 0]
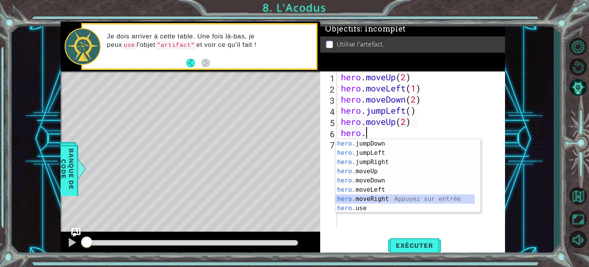
type textarea "hero.moveRight(1)"
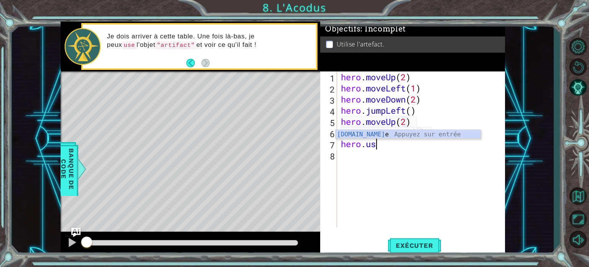
scroll to position [0, 1]
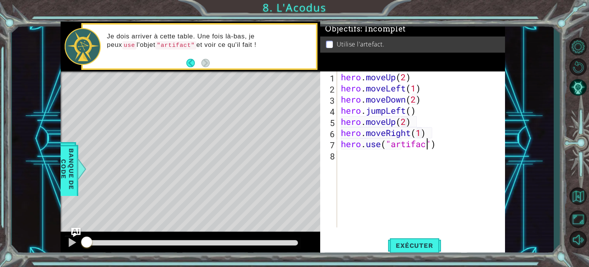
type textarea "hero.use("artifact")"
click at [456, 197] on div "hero . moveUp ( 2 ) hero . moveLeft ( 1 ) hero . moveDown ( 2 ) hero . jumpLeft…" at bounding box center [424, 160] width 168 height 178
click at [426, 249] on button "Exécuter" at bounding box center [414, 245] width 53 height 18
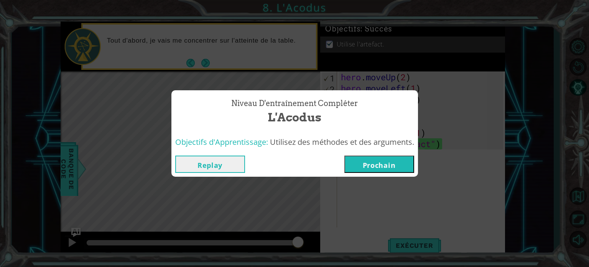
click at [374, 167] on button "Prochain" at bounding box center [380, 163] width 70 height 17
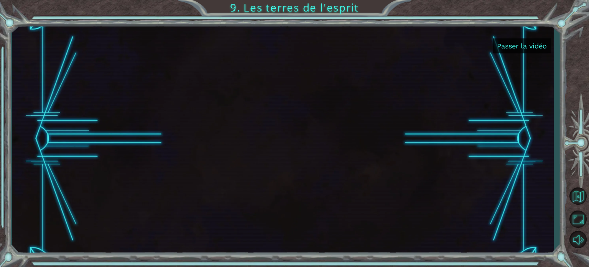
click at [530, 48] on button "Passer la vidéo" at bounding box center [523, 45] width 58 height 15
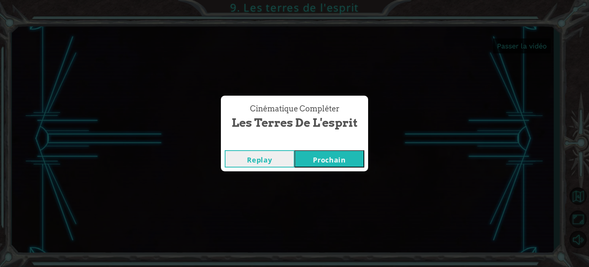
click at [335, 162] on button "Prochain" at bounding box center [330, 158] width 70 height 17
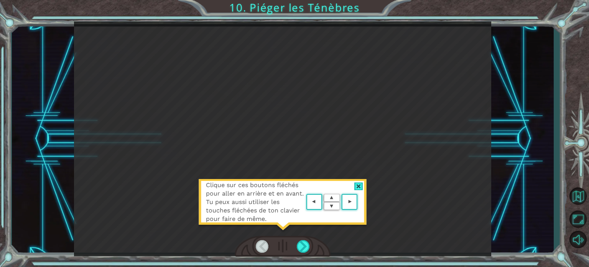
click at [360, 185] on div at bounding box center [359, 186] width 9 height 8
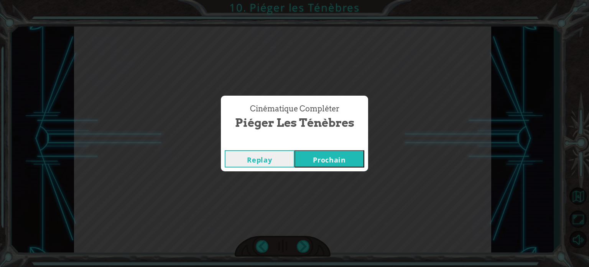
click at [335, 160] on button "Prochain" at bounding box center [330, 158] width 70 height 17
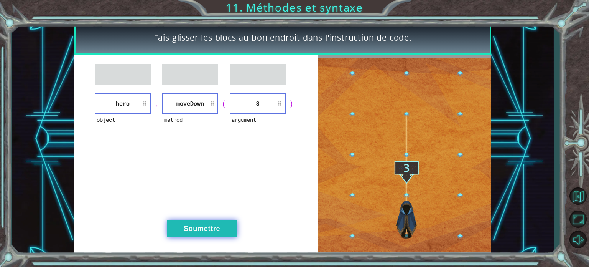
click at [209, 230] on button "Soumettre" at bounding box center [202, 228] width 70 height 17
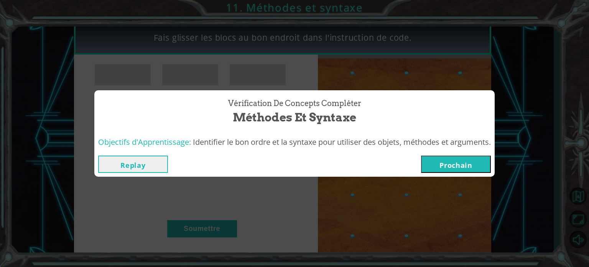
click at [451, 164] on button "Prochain" at bounding box center [456, 163] width 70 height 17
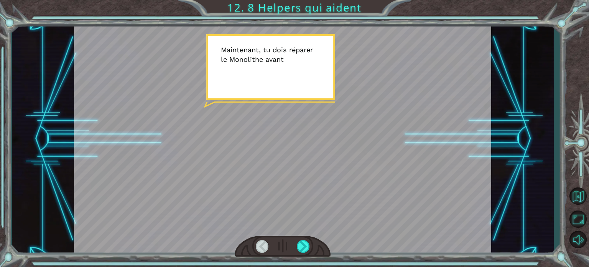
click at [268, 139] on div at bounding box center [283, 138] width 418 height 235
click at [263, 82] on div at bounding box center [283, 138] width 418 height 235
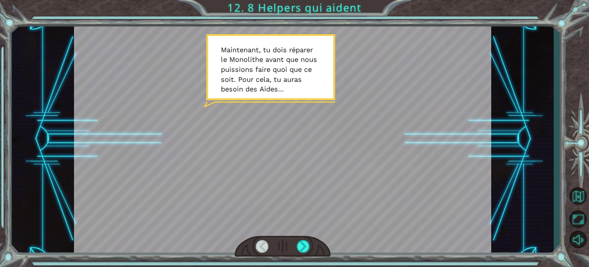
click at [273, 135] on div at bounding box center [283, 138] width 418 height 235
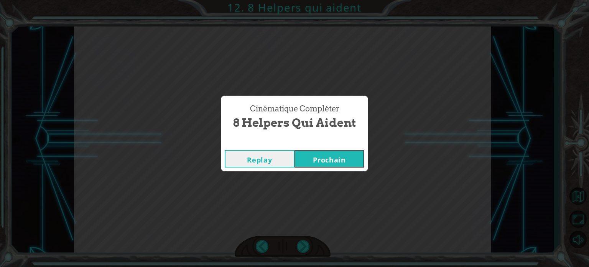
click at [349, 159] on button "Prochain" at bounding box center [330, 158] width 70 height 17
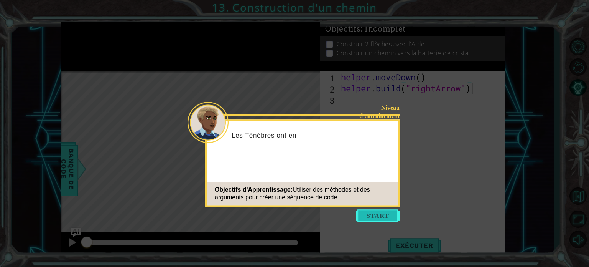
click at [379, 219] on button "Start" at bounding box center [378, 215] width 44 height 12
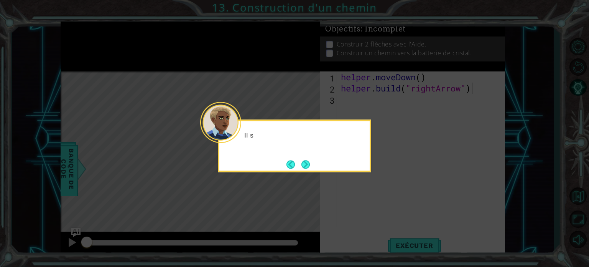
click at [363, 196] on icon at bounding box center [294, 133] width 589 height 267
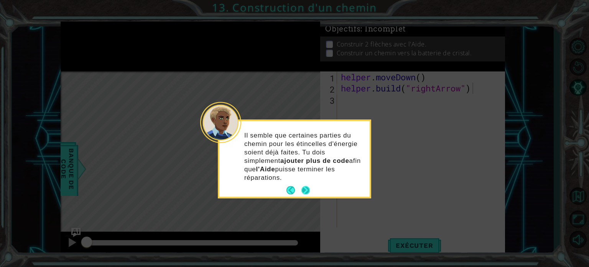
click at [307, 185] on button "Next" at bounding box center [305, 190] width 11 height 11
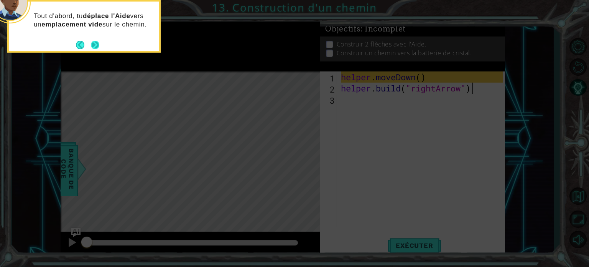
click at [96, 42] on button "Next" at bounding box center [95, 45] width 14 height 14
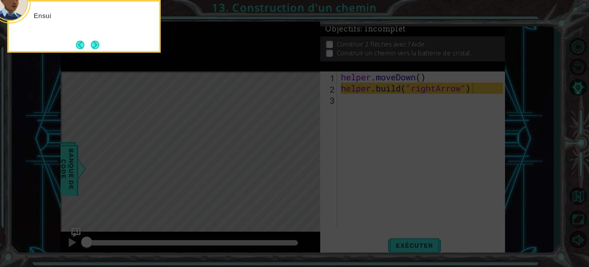
click at [96, 42] on button "Next" at bounding box center [95, 45] width 14 height 14
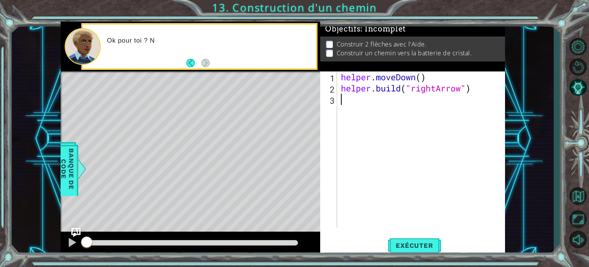
click at [418, 154] on div "helper . moveDown ( ) helper . build ( "rightArrow" )" at bounding box center [424, 160] width 168 height 178
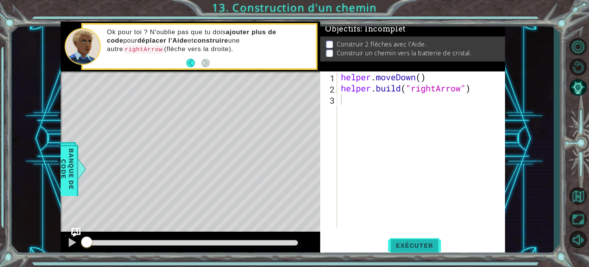
click at [428, 247] on span "Exécuter" at bounding box center [414, 245] width 53 height 8
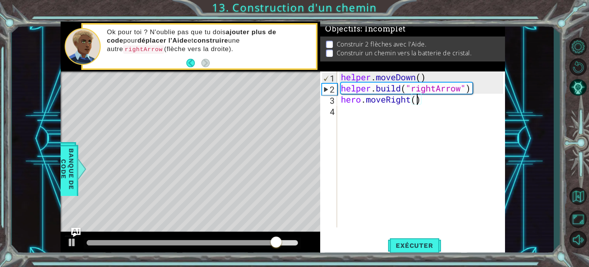
scroll to position [0, 3]
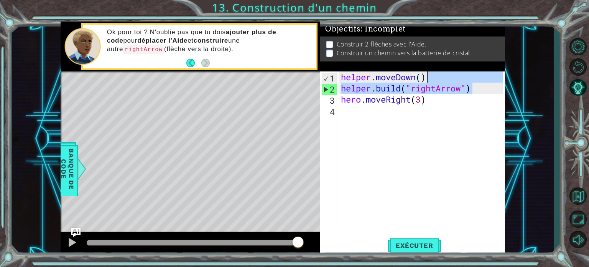
drag, startPoint x: 480, startPoint y: 82, endPoint x: 479, endPoint y: 76, distance: 6.5
click at [479, 76] on div "helper . moveDown ( ) helper . build ( "rightArrow" ) hero . moveRight ( 3 )" at bounding box center [424, 160] width 168 height 178
click at [462, 103] on div "helper . moveDown ( ) helper . build ( "rightArrow" ) hero . moveRight ( 3 )" at bounding box center [424, 160] width 168 height 178
type textarea "hero.moveRight(3)"
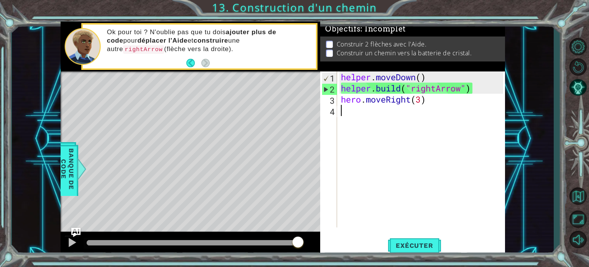
click at [452, 119] on div "helper . moveDown ( ) helper . build ( "rightArrow" ) hero . moveRight ( 3 )" at bounding box center [424, 160] width 168 height 178
paste textarea "[DOMAIN_NAME]("rightArrow")"
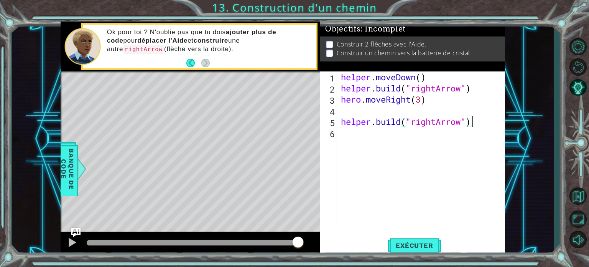
click at [418, 120] on div "helper . moveDown ( ) helper . build ( "rightArrow" ) hero . moveRight ( 3 ) he…" at bounding box center [424, 160] width 168 height 178
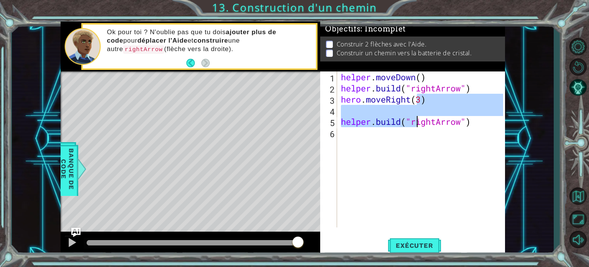
click at [418, 120] on div "helper . moveDown ( ) helper . build ( "rightArrow" ) hero . moveRight ( 3 ) he…" at bounding box center [422, 149] width 164 height 156
type textarea "[DOMAIN_NAME]("rightArrow")"
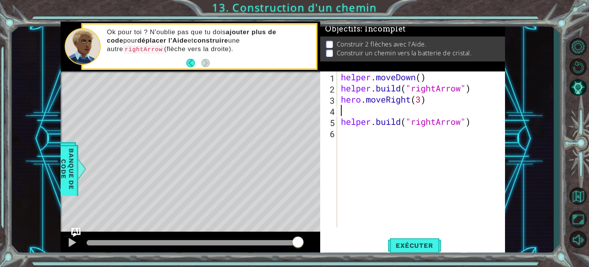
click at [417, 108] on div "helper . moveDown ( ) helper . build ( "rightArrow" ) hero . moveRight ( 3 ) he…" at bounding box center [424, 160] width 168 height 178
drag, startPoint x: 439, startPoint y: 122, endPoint x: 413, endPoint y: 119, distance: 26.3
click at [413, 119] on div "helper . moveDown ( ) helper . build ( "rightArrow" ) hero . moveRight ( 3 ) he…" at bounding box center [424, 160] width 168 height 178
click at [393, 244] on span "Exécuter" at bounding box center [414, 245] width 53 height 8
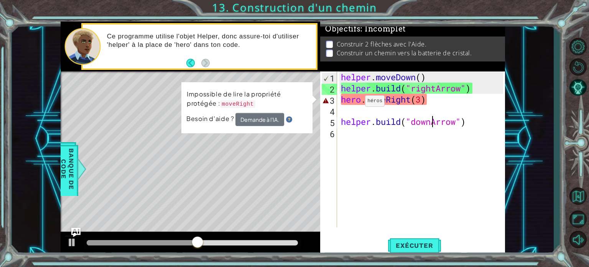
click at [354, 102] on div "helper . moveDown ( ) helper . build ( "rightArrow" ) hero . moveRight ( 3 ) he…" at bounding box center [424, 160] width 168 height 178
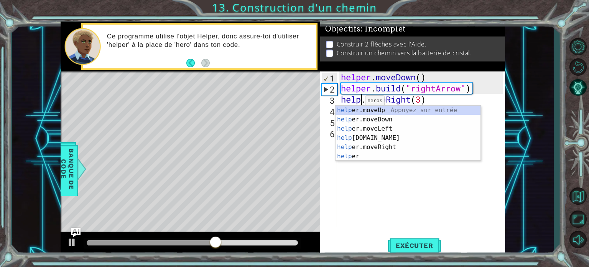
scroll to position [0, 1]
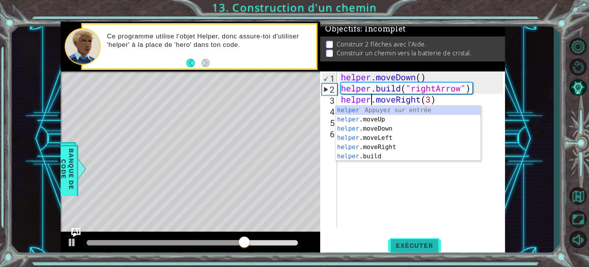
click at [421, 248] on span "Exécuter" at bounding box center [414, 245] width 53 height 8
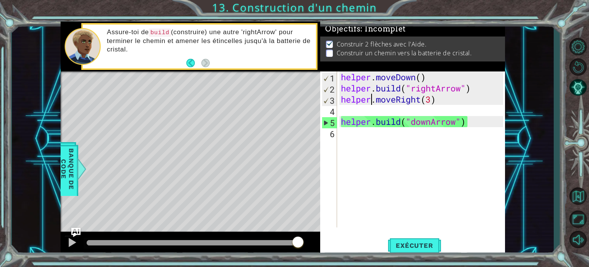
click at [444, 85] on div "helper . moveDown ( ) helper . build ( "rightArrow" ) helper . moveRight ( 3 ) …" at bounding box center [424, 160] width 168 height 178
click at [439, 121] on div "helper . moveDown ( ) helper . build ( "rightArrow" ) helper . moveRight ( 3 ) …" at bounding box center [424, 160] width 168 height 178
paste textarea "right"
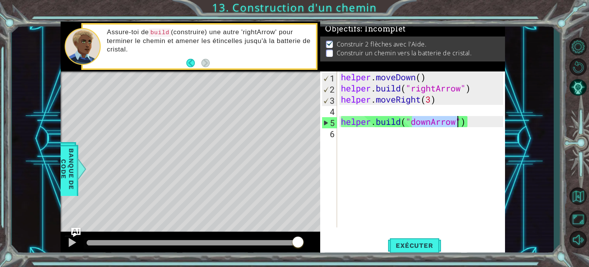
type textarea "[DOMAIN_NAME]("rightArrow")"
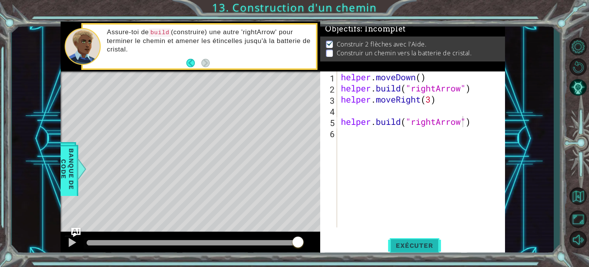
click at [414, 248] on span "Exécuter" at bounding box center [414, 245] width 53 height 8
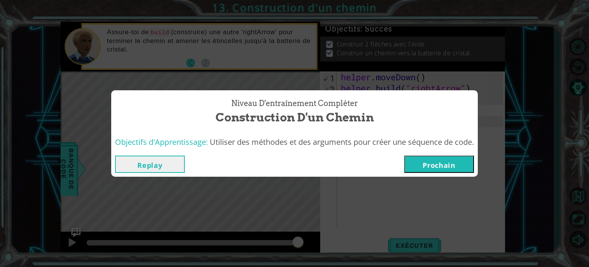
click at [443, 162] on button "Prochain" at bounding box center [439, 163] width 70 height 17
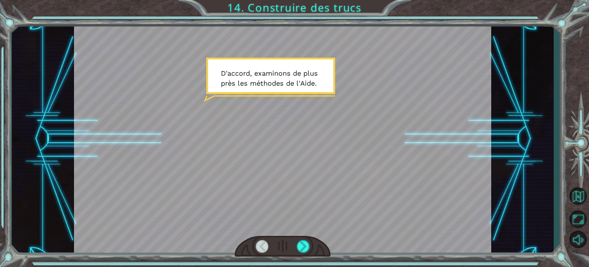
drag, startPoint x: 287, startPoint y: 109, endPoint x: 295, endPoint y: 96, distance: 15.1
click at [287, 109] on div at bounding box center [283, 138] width 418 height 235
click at [295, 55] on div at bounding box center [283, 138] width 418 height 235
drag, startPoint x: 296, startPoint y: 58, endPoint x: 589, endPoint y: 127, distance: 300.8
click at [327, 60] on div at bounding box center [283, 138] width 418 height 235
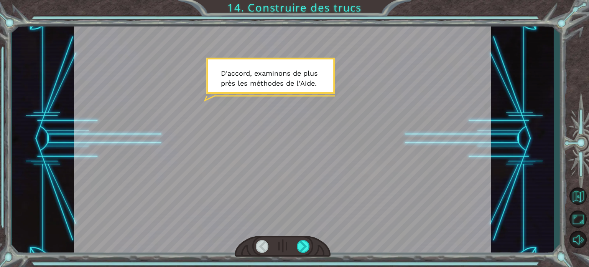
click at [516, 144] on div "Temporary Text D ' a c c o r d , e x a m i n o n s d e p l u s p r è s l e s m …" at bounding box center [283, 138] width 542 height 235
click at [369, 182] on div at bounding box center [283, 138] width 418 height 235
click at [368, 182] on div at bounding box center [283, 138] width 418 height 235
click at [295, 249] on div at bounding box center [283, 246] width 96 height 21
click at [309, 240] on div at bounding box center [303, 246] width 13 height 13
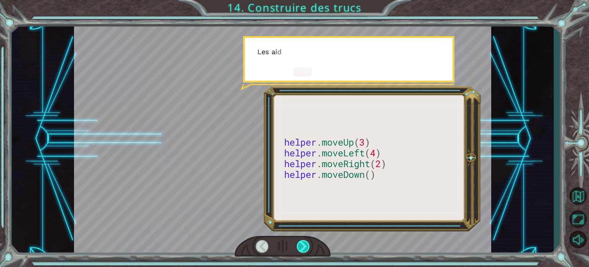
click at [308, 241] on div at bounding box center [303, 246] width 13 height 13
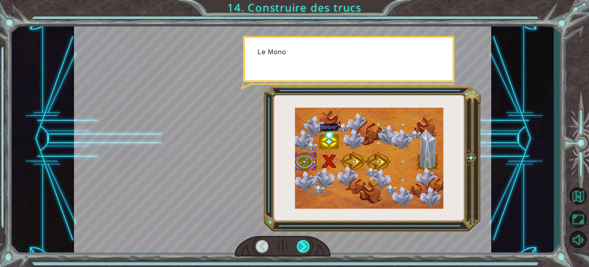
click at [308, 241] on div at bounding box center [303, 246] width 13 height 13
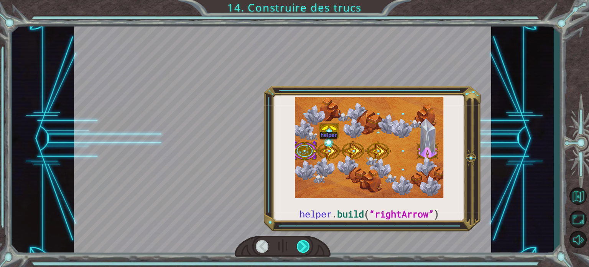
click at [308, 241] on div at bounding box center [303, 246] width 13 height 13
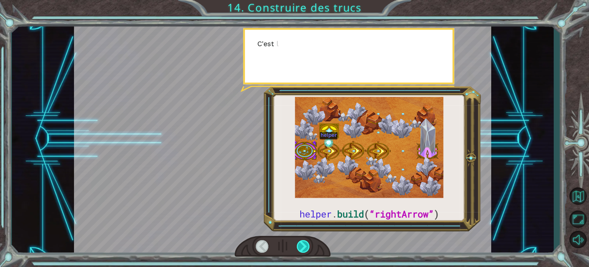
click at [307, 245] on div at bounding box center [303, 246] width 13 height 13
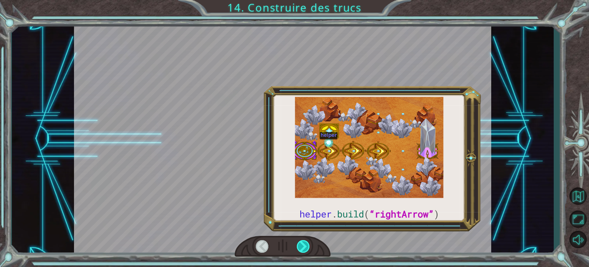
click at [307, 245] on div at bounding box center [303, 246] width 13 height 13
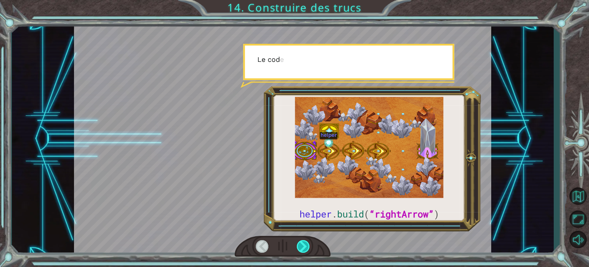
click at [307, 245] on div at bounding box center [303, 246] width 13 height 13
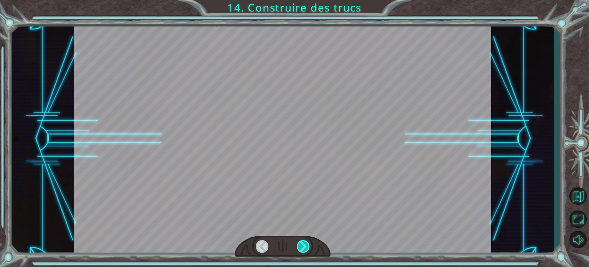
click at [307, 245] on div at bounding box center [303, 246] width 13 height 13
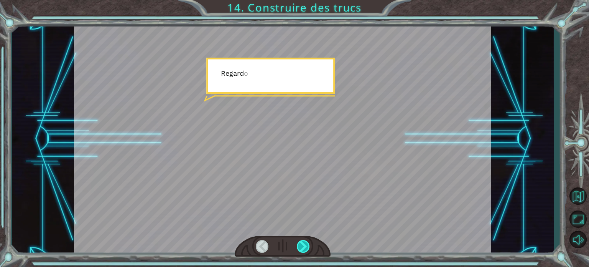
click at [307, 245] on div at bounding box center [303, 246] width 13 height 13
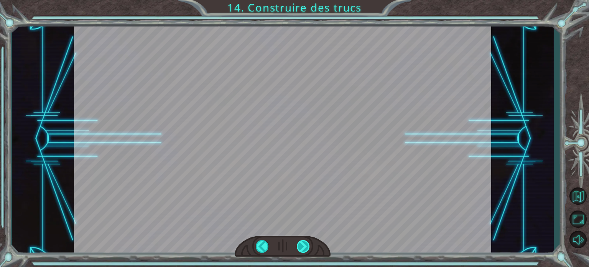
click at [307, 245] on div at bounding box center [303, 246] width 13 height 13
click at [307, 0] on div "helper . build ( “rightArrow” ) D ' a c c o r d , e x a m i n o n s d e p l u s…" at bounding box center [294, 0] width 589 height 0
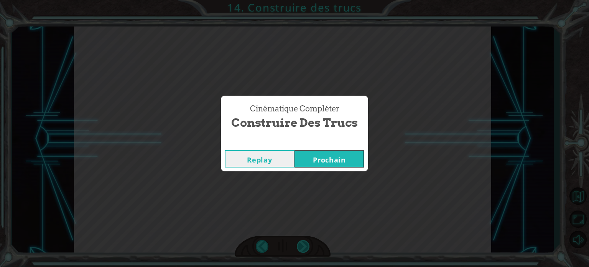
click at [307, 245] on div "Cinématique Compléter Construire des trucs Replay [GEOGRAPHIC_DATA]" at bounding box center [294, 133] width 589 height 267
click at [339, 163] on button "Prochain" at bounding box center [330, 158] width 70 height 17
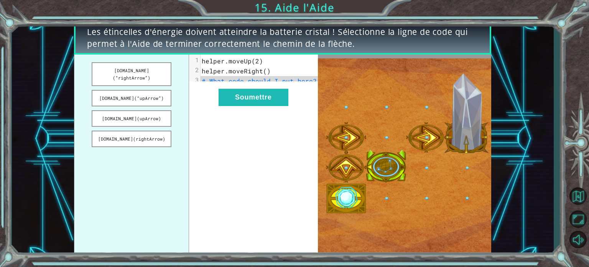
click at [226, 84] on span "# What code should I put here?" at bounding box center [259, 81] width 115 height 8
drag, startPoint x: 246, startPoint y: 86, endPoint x: 262, endPoint y: 79, distance: 16.9
click at [246, 85] on pre "# What code should I put here?" at bounding box center [263, 81] width 124 height 10
click at [281, 83] on span "# What code should I put here?" at bounding box center [259, 81] width 115 height 8
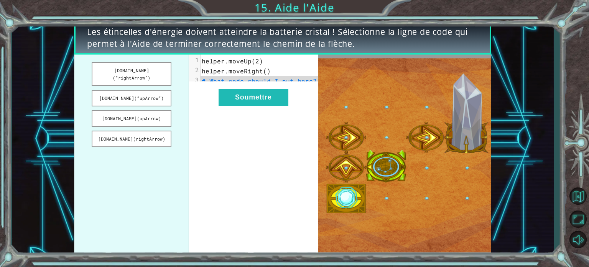
click at [288, 77] on span "# What code should I put here?" at bounding box center [259, 81] width 115 height 8
click at [314, 80] on pre "# What code should I put here?" at bounding box center [263, 81] width 124 height 10
click at [137, 130] on button "[DOMAIN_NAME](rightArrow)" at bounding box center [132, 138] width 80 height 17
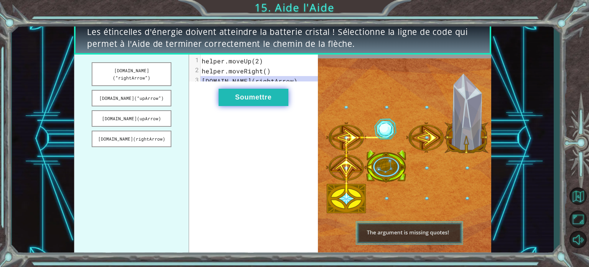
click at [246, 104] on button "Soumettre" at bounding box center [254, 97] width 70 height 17
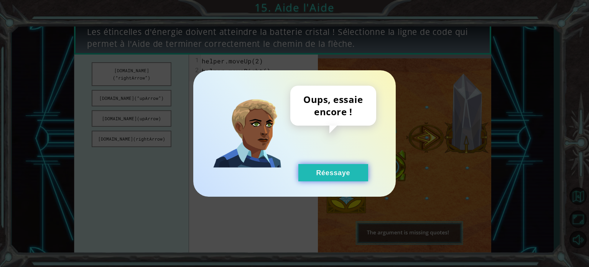
click at [348, 176] on button "Réessaye" at bounding box center [334, 172] width 70 height 17
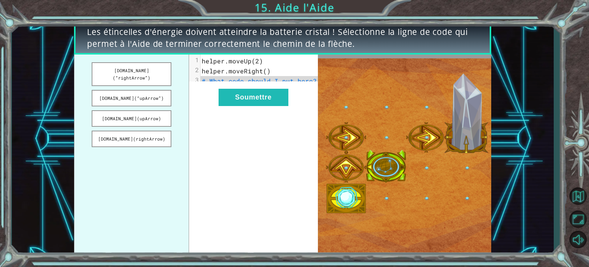
click at [279, 74] on pre "helper.moveRight()" at bounding box center [263, 71] width 124 height 10
click at [283, 64] on pre "helper.moveUp(2)" at bounding box center [263, 61] width 124 height 10
click at [161, 75] on button "[DOMAIN_NAME](“rightArrow”)" at bounding box center [132, 74] width 80 height 24
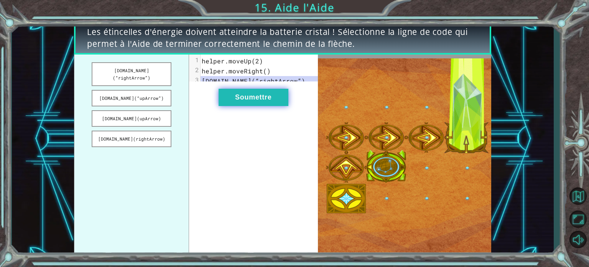
click at [269, 106] on button "Soumettre" at bounding box center [254, 97] width 70 height 17
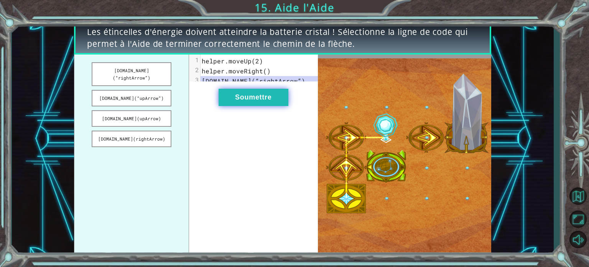
click at [259, 98] on button "Soumettre" at bounding box center [254, 97] width 70 height 17
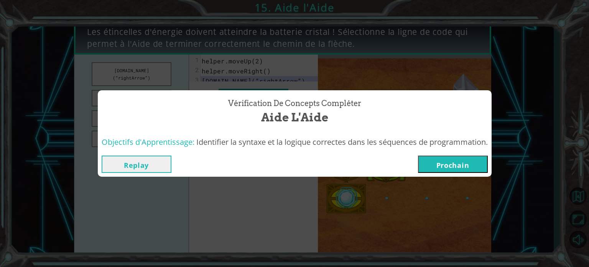
click at [451, 163] on button "Prochain" at bounding box center [453, 163] width 70 height 17
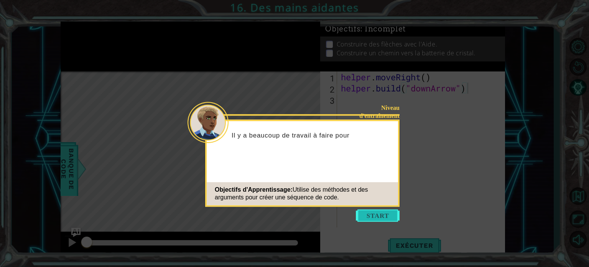
click at [377, 217] on button "Start" at bounding box center [378, 215] width 44 height 12
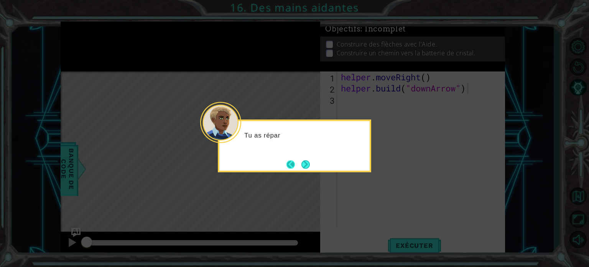
click at [299, 165] on button "Back" at bounding box center [294, 164] width 15 height 8
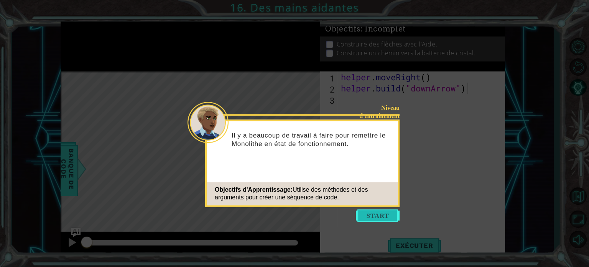
click at [373, 211] on button "Start" at bounding box center [378, 215] width 44 height 12
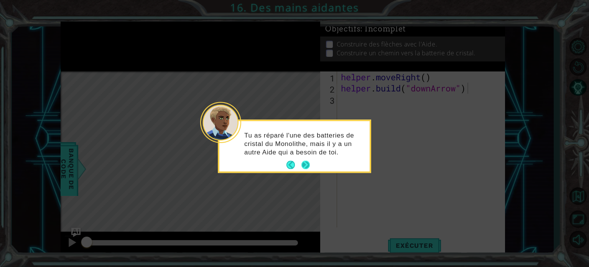
click at [305, 160] on button "Next" at bounding box center [306, 165] width 10 height 10
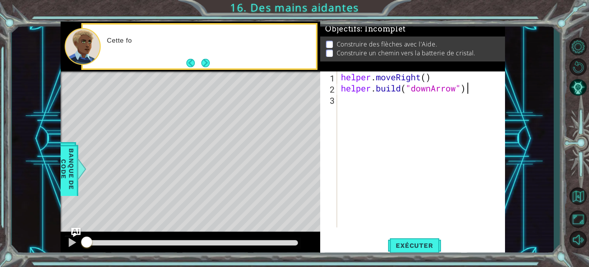
click at [233, 44] on p "Cette fo" at bounding box center [209, 40] width 204 height 8
click at [206, 59] on button "Next" at bounding box center [205, 62] width 9 height 9
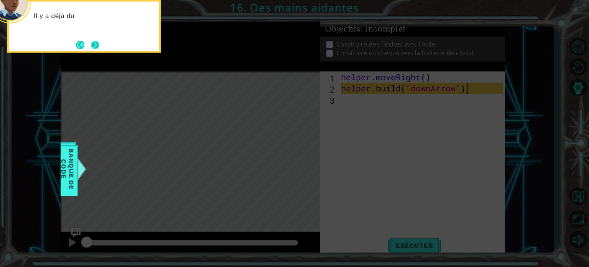
click at [101, 47] on button "Next" at bounding box center [95, 44] width 13 height 13
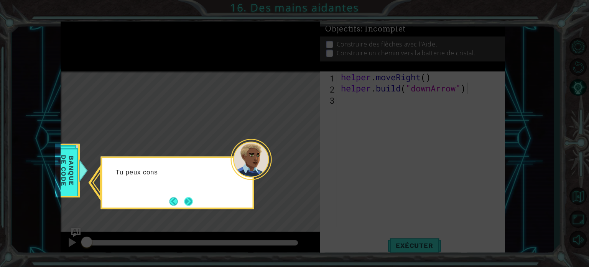
click at [192, 202] on button "Next" at bounding box center [189, 201] width 12 height 12
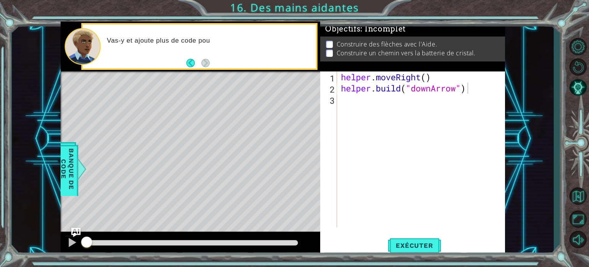
click at [371, 107] on div "helper . moveRight ( ) helper . build ( "downArrow" )" at bounding box center [424, 160] width 168 height 178
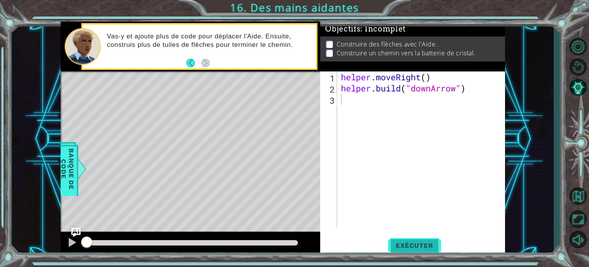
click at [427, 247] on span "Exécuter" at bounding box center [414, 245] width 53 height 8
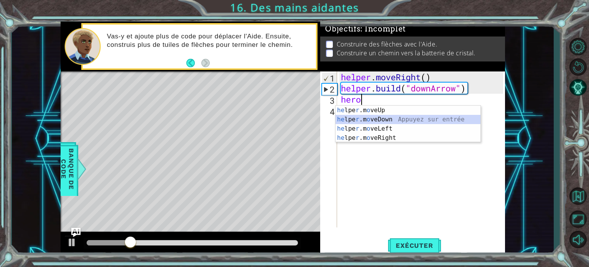
type textarea "helper.moveDown(1)"
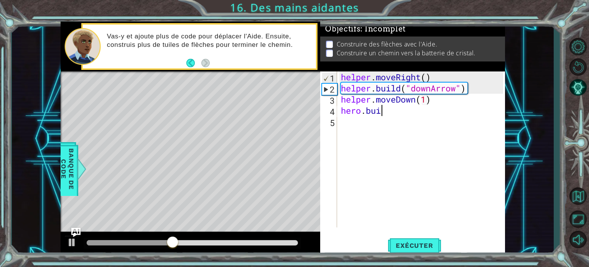
type textarea "[DOMAIN_NAME]"
type textarea "[DOMAIN_NAME]("rightArrow")"
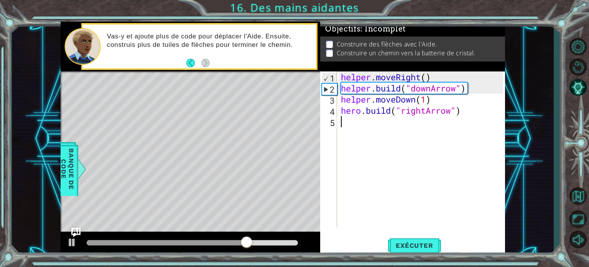
click at [489, 136] on div "helper . moveRight ( ) helper . build ( "downArrow" ) helper . moveDown ( 1 ) h…" at bounding box center [424, 160] width 168 height 178
click at [493, 125] on div "helper . moveRight ( ) helper . build ( "downArrow" ) helper . moveDown ( 1 ) h…" at bounding box center [424, 160] width 168 height 178
click at [491, 123] on div "helper . moveRight ( ) helper . build ( "downArrow" ) helper . moveDown ( 1 ) h…" at bounding box center [424, 160] width 168 height 178
click at [488, 109] on div "helper . moveRight ( ) helper . build ( "downArrow" ) helper . moveDown ( 1 ) h…" at bounding box center [424, 160] width 168 height 178
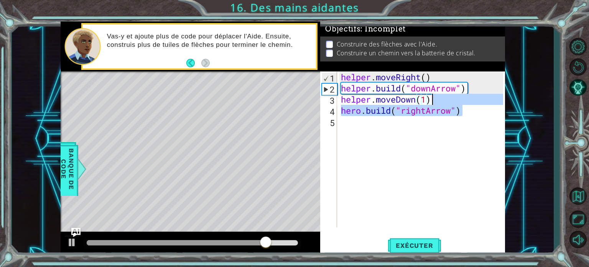
drag, startPoint x: 489, startPoint y: 109, endPoint x: 489, endPoint y: 101, distance: 7.3
click at [489, 101] on div "helper . moveRight ( ) helper . build ( "downArrow" ) helper . moveDown ( 1 ) h…" at bounding box center [424, 160] width 168 height 178
type textarea "helper.moveDown(1) [DOMAIN_NAME]("rightArrow")"
click at [485, 116] on div "helper . moveRight ( ) helper . build ( "downArrow" ) helper . moveDown ( 1 ) h…" at bounding box center [424, 160] width 168 height 178
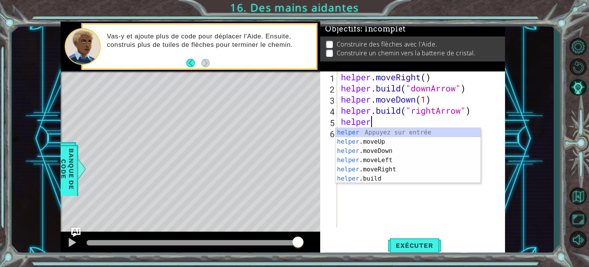
scroll to position [0, 1]
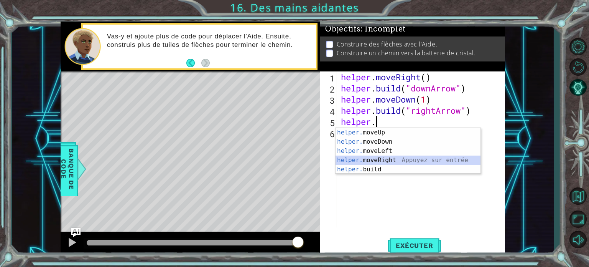
type textarea "helper.moveRight(1)"
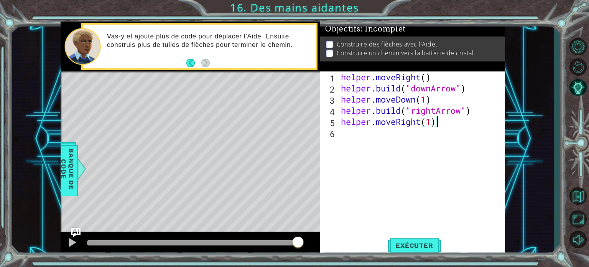
scroll to position [0, 0]
paste textarea "[DOMAIN_NAME]("rightArrow")"
type textarea "[DOMAIN_NAME]("rightArrow")"
paste textarea "[DOMAIN_NAME]("rightArrow")"
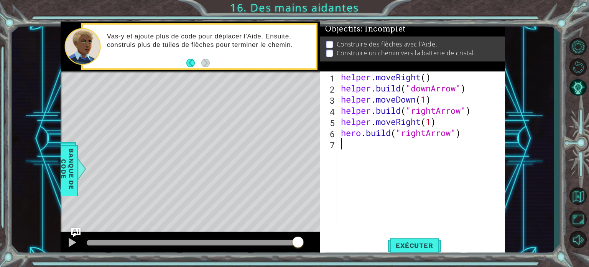
type textarea "[DOMAIN_NAME]("rightArrow")"
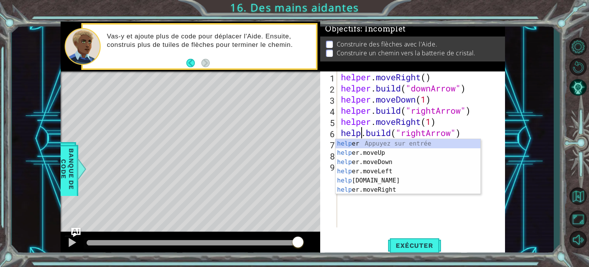
scroll to position [0, 1]
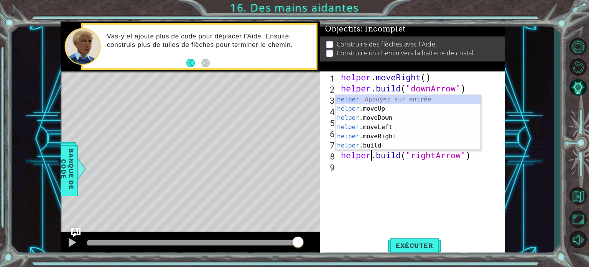
type textarea "[DOMAIN_NAME]("rightArrow")"
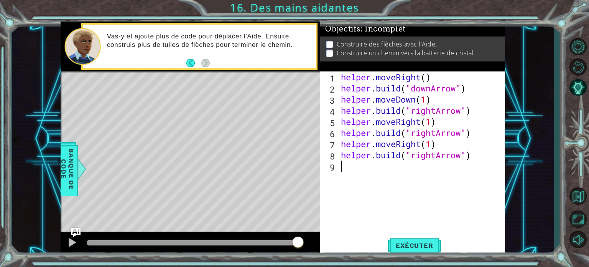
click at [466, 210] on div "helper . moveRight ( ) helper . build ( "downArrow" ) helper . moveDown ( 1 ) h…" at bounding box center [424, 160] width 168 height 178
click at [421, 242] on span "Exécuter" at bounding box center [414, 245] width 53 height 8
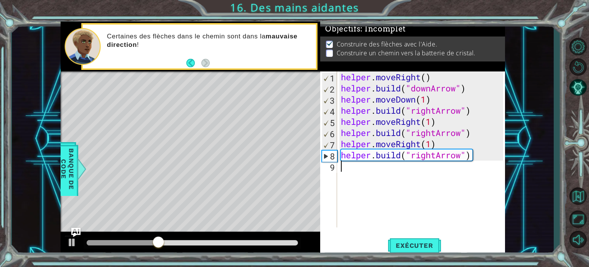
click at [436, 154] on div "helper . moveRight ( ) helper . build ( "downArrow" ) helper . moveDown ( 1 ) h…" at bounding box center [424, 160] width 168 height 178
drag, startPoint x: 437, startPoint y: 153, endPoint x: 413, endPoint y: 150, distance: 24.4
click at [413, 156] on div "helper . moveRight ( ) helper . build ( "downArrow" ) helper . moveDown ( 1 ) h…" at bounding box center [424, 160] width 168 height 178
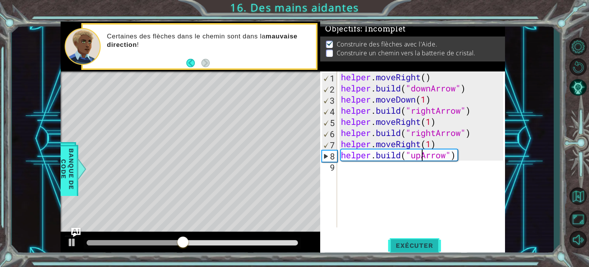
type textarea "[DOMAIN_NAME]("upArrow")"
click at [424, 246] on span "Exécuter" at bounding box center [414, 245] width 53 height 8
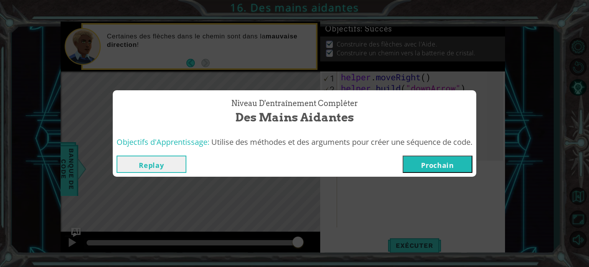
click at [434, 167] on button "Prochain" at bounding box center [438, 163] width 70 height 17
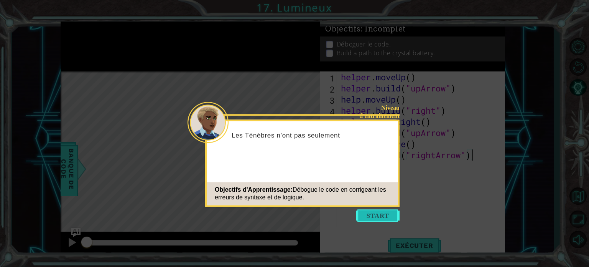
click at [393, 218] on button "Start" at bounding box center [378, 215] width 44 height 12
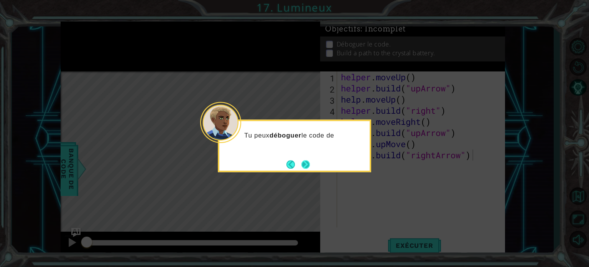
click at [309, 163] on button "Next" at bounding box center [305, 163] width 11 height 11
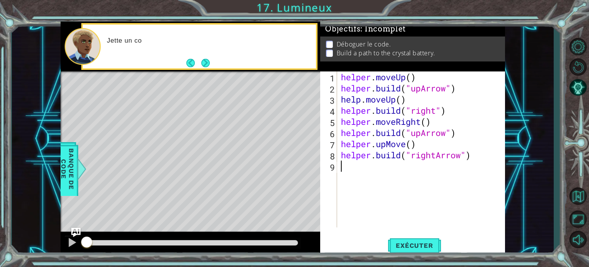
click at [379, 184] on div "helper . moveUp ( ) helper . build ( "upArrow" ) help . moveUp ( ) helper . bui…" at bounding box center [424, 160] width 168 height 178
click at [207, 68] on footer at bounding box center [198, 63] width 23 height 12
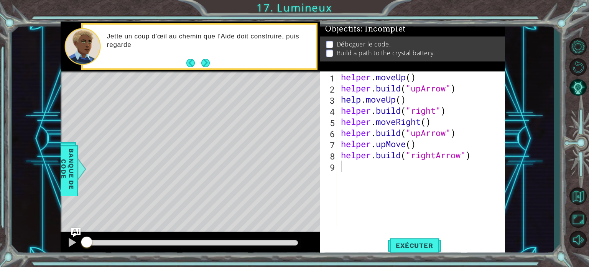
click at [207, 68] on footer at bounding box center [198, 63] width 23 height 12
click at [207, 66] on button "Next" at bounding box center [206, 63] width 10 height 10
click at [0, 0] on icon at bounding box center [0, 0] width 0 height 0
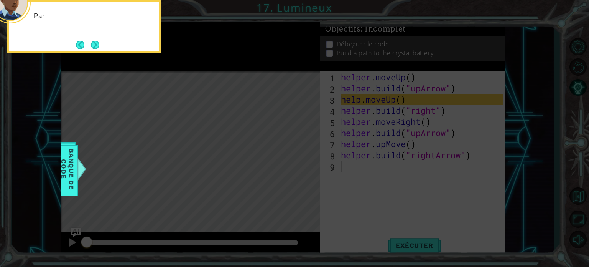
click at [356, 190] on icon at bounding box center [294, 40] width 589 height 454
click at [104, 44] on div "Par exemple, regarde cet" at bounding box center [84, 26] width 154 height 53
drag, startPoint x: 103, startPoint y: 44, endPoint x: 73, endPoint y: 46, distance: 30.4
click at [103, 44] on div "Par exemple, regarde cette faut" at bounding box center [84, 26] width 154 height 53
drag, startPoint x: 73, startPoint y: 46, endPoint x: 89, endPoint y: 38, distance: 18.2
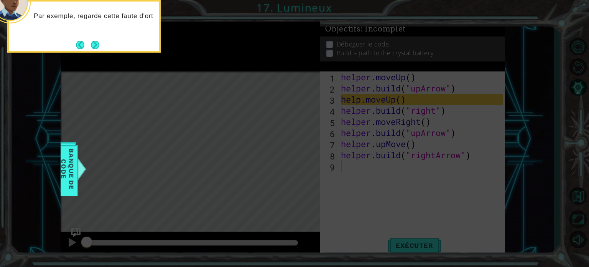
click at [73, 46] on div "Par exemple, regarde cette faute d'ort" at bounding box center [84, 26] width 154 height 53
click at [91, 41] on button "Next" at bounding box center [94, 44] width 11 height 11
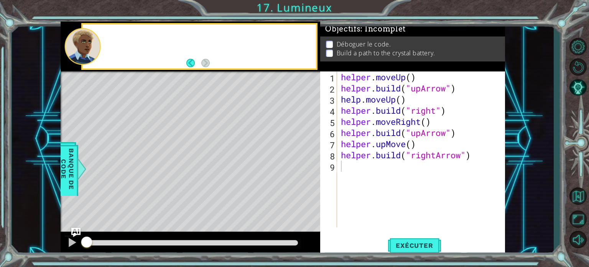
click at [92, 44] on div at bounding box center [82, 46] width 36 height 37
click at [425, 241] on span "Exécuter" at bounding box center [414, 245] width 53 height 8
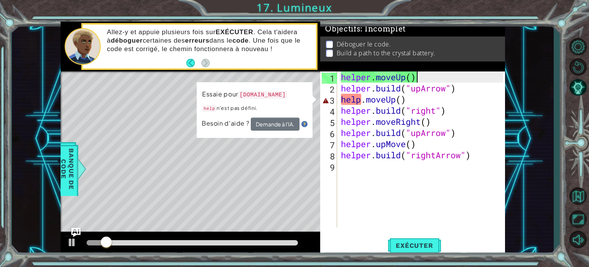
click at [430, 78] on div "helper . moveUp ( ) helper . build ( "upArrow" ) help . moveUp ( ) helper . bui…" at bounding box center [424, 160] width 168 height 178
click at [471, 96] on div "helper . moveUp ( ) helper . build ( "upArrow" ) help . moveUp ( ) helper . bui…" at bounding box center [424, 160] width 168 height 178
click at [461, 113] on div "helper . moveUp ( ) helper . build ( "upArrow" ) help . moveUp ( ) helper . bui…" at bounding box center [424, 160] width 168 height 178
click at [418, 101] on div "helper . moveUp ( ) helper . build ( "upArrow" ) help . moveUp ( ) helper . bui…" at bounding box center [424, 160] width 168 height 178
click at [362, 102] on div "helper . moveUp ( ) helper . build ( "upArrow" ) help . moveUp ( ) helper . bui…" at bounding box center [424, 160] width 168 height 178
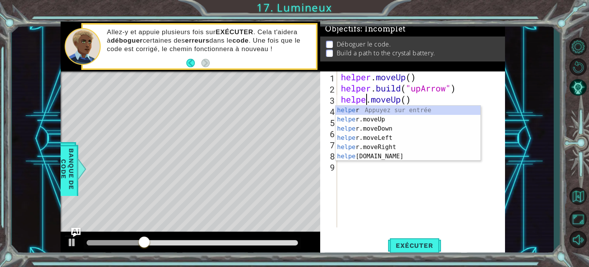
type textarea "helper.moveUp()"
click at [396, 191] on div "helper . moveUp ( ) helper . build ( "upArrow" ) helper . moveUp ( ) helper . b…" at bounding box center [424, 160] width 168 height 178
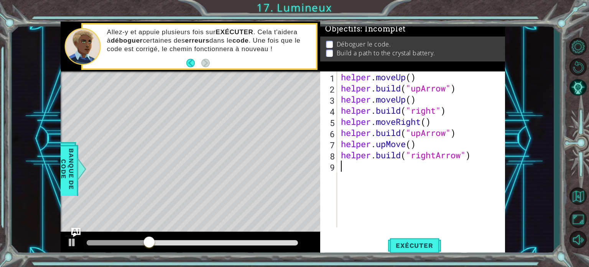
click at [426, 115] on div "helper . moveUp ( ) helper . build ( "upArrow" ) helper . moveUp ( ) helper . b…" at bounding box center [424, 160] width 168 height 178
click at [425, 92] on div "helper . moveUp ( ) helper . build ( "upArrow" ) helper . moveUp ( ) helper . b…" at bounding box center [424, 160] width 168 height 178
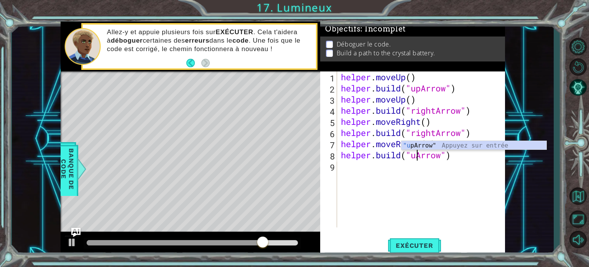
scroll to position [0, 3]
type textarea "[DOMAIN_NAME]("upArrow")"
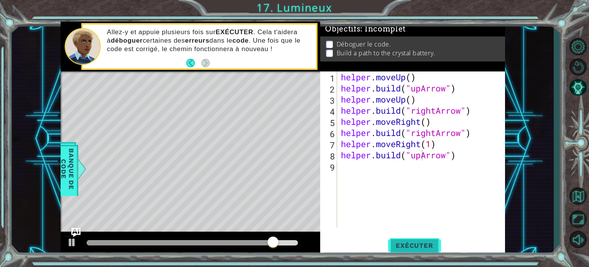
click at [393, 238] on button "Exécuter" at bounding box center [414, 245] width 53 height 18
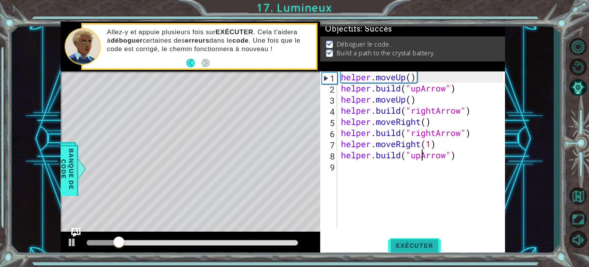
click at [411, 243] on span "Exécuter" at bounding box center [414, 245] width 53 height 8
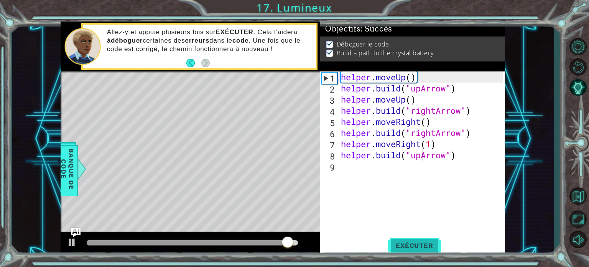
click at [422, 247] on span "Exécuter" at bounding box center [414, 245] width 53 height 8
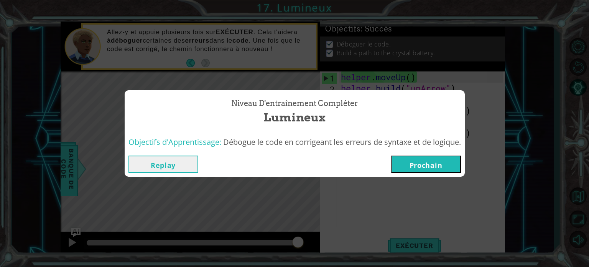
click at [431, 154] on div "Replay [GEOGRAPHIC_DATA]" at bounding box center [295, 164] width 340 height 25
click at [430, 163] on button "Prochain" at bounding box center [426, 163] width 70 height 17
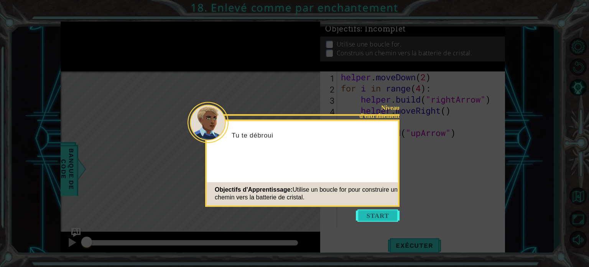
click at [375, 218] on button "Start" at bounding box center [378, 215] width 44 height 12
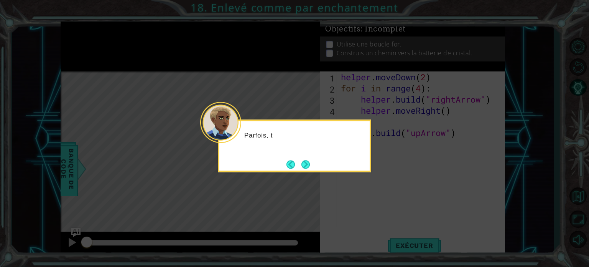
click at [348, 179] on icon at bounding box center [294, 133] width 589 height 267
click at [308, 167] on button "Next" at bounding box center [306, 164] width 9 height 9
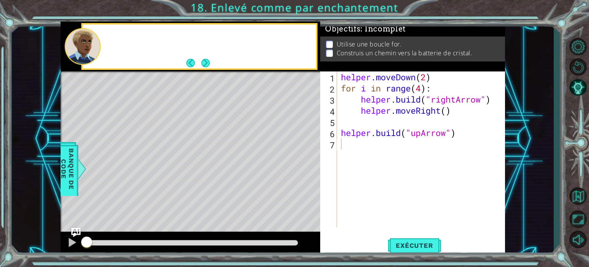
click at [309, 167] on div "Level Map" at bounding box center [238, 184] width 355 height 226
click at [383, 172] on div "helper . moveDown ( 2 ) for i in range ( 4 ) : helper . build ( "rightArrow" ) …" at bounding box center [424, 160] width 168 height 178
click at [207, 42] on p "D'abord, on réfléchit au che" at bounding box center [209, 40] width 204 height 8
click at [208, 64] on button "Next" at bounding box center [205, 63] width 9 height 9
click at [0, 0] on icon at bounding box center [0, 0] width 0 height 0
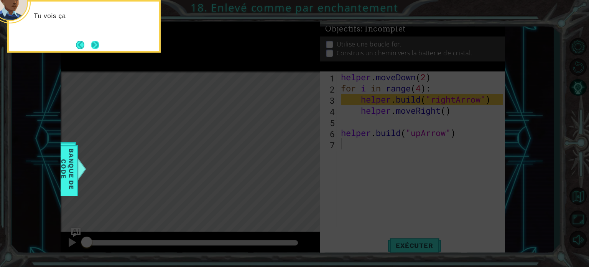
click at [94, 44] on button "Next" at bounding box center [95, 45] width 10 height 10
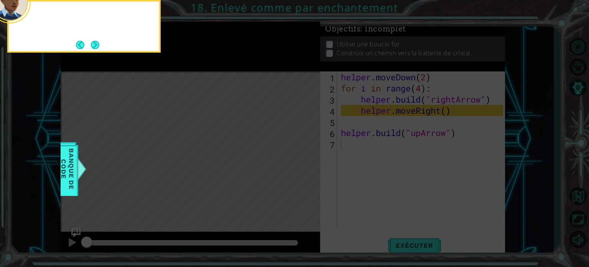
click at [94, 43] on button "Next" at bounding box center [95, 44] width 9 height 9
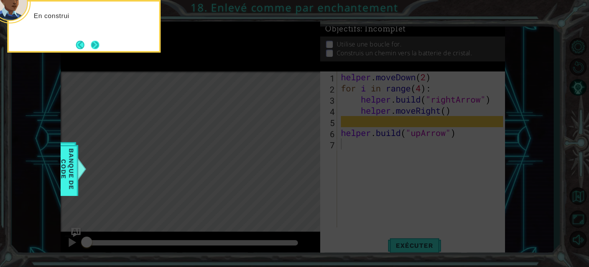
click at [97, 45] on button "Next" at bounding box center [95, 45] width 10 height 10
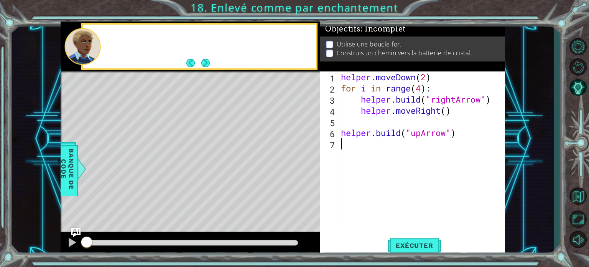
click at [97, 45] on div at bounding box center [82, 46] width 36 height 37
click at [207, 66] on button "Next" at bounding box center [205, 63] width 11 height 11
click at [209, 58] on footer at bounding box center [198, 63] width 23 height 12
click at [210, 53] on div "Si tu es perdu, appuie sur l" at bounding box center [209, 46] width 215 height 27
click at [225, 45] on div "Si tu es perdu, appuie sur l" at bounding box center [209, 46] width 215 height 27
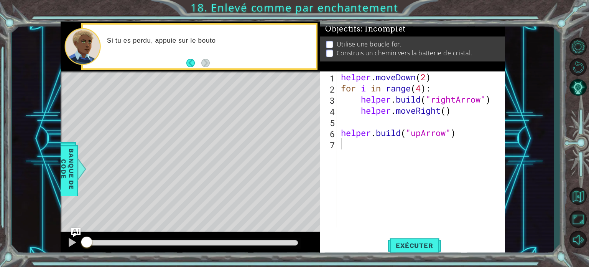
click at [225, 44] on p "Si tu es perdu, appuie sur le bouto" at bounding box center [209, 40] width 204 height 8
click at [234, 40] on strong "REC" at bounding box center [227, 40] width 15 height 7
click at [265, 45] on p "Si tu es perdu, appuie sur le bouton RECOMMENC" at bounding box center [209, 40] width 204 height 8
click at [265, 48] on p "Si tu es perdu, appuie sur le bouton RECOMMENCER pour recommencer depuis" at bounding box center [209, 40] width 204 height 17
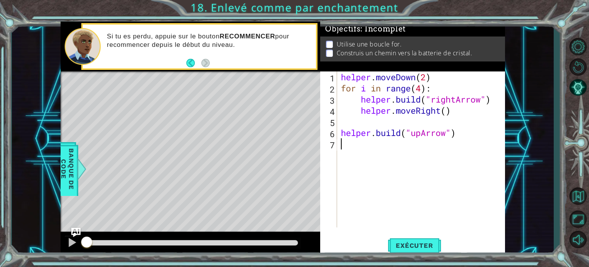
click at [426, 156] on div "helper . moveDown ( 2 ) for i in range ( 4 ) : helper . build ( "rightArrow" ) …" at bounding box center [424, 160] width 168 height 178
click at [420, 119] on div "helper . moveDown ( 2 ) for i in range ( 4 ) : helper . build ( "rightArrow" ) …" at bounding box center [424, 160] width 168 height 178
click at [398, 89] on div "helper . moveDown ( 2 ) for i in range ( 4 ) : helper . build ( "rightArrow" ) …" at bounding box center [424, 160] width 168 height 178
click at [406, 79] on div "helper . moveDown ( 2 ) for i in range ( 4 ) : helper . build ( "rightArrow" ) …" at bounding box center [424, 160] width 168 height 178
type textarea "helper.moveDown(2)"
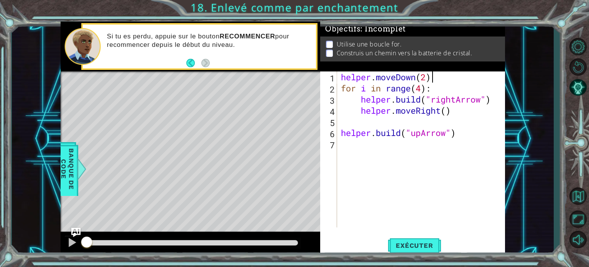
click at [464, 82] on div "helper . moveDown ( 2 ) for i in range ( 4 ) : helper . build ( "rightArrow" ) …" at bounding box center [424, 160] width 168 height 178
click at [424, 249] on span "Exécuter" at bounding box center [414, 245] width 53 height 8
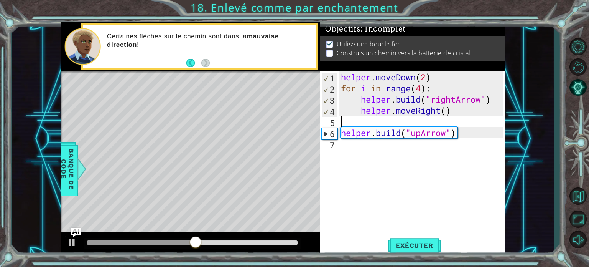
click at [468, 122] on div "helper . moveDown ( 2 ) for i in range ( 4 ) : helper . build ( "rightArrow" ) …" at bounding box center [424, 160] width 168 height 178
click at [469, 139] on div "helper . moveDown ( 2 ) for i in range ( 4 ) : helper . build ( "rightArrow" ) …" at bounding box center [424, 160] width 168 height 178
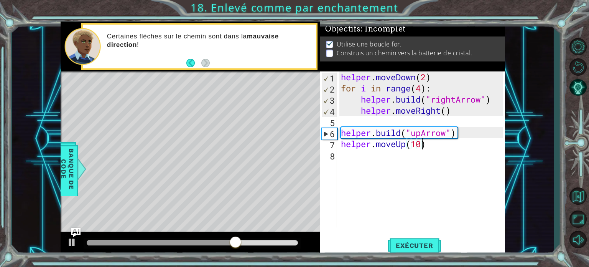
scroll to position [0, 3]
type textarea "helper.moveUp(1)"
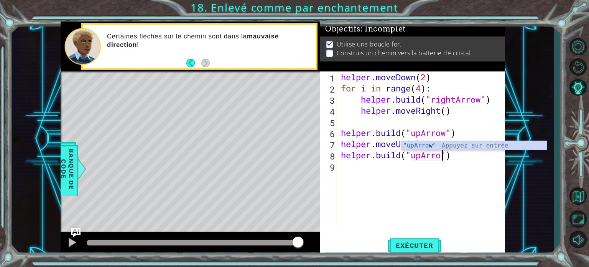
scroll to position [0, 5]
type textarea "[DOMAIN_NAME]("upArrow")"
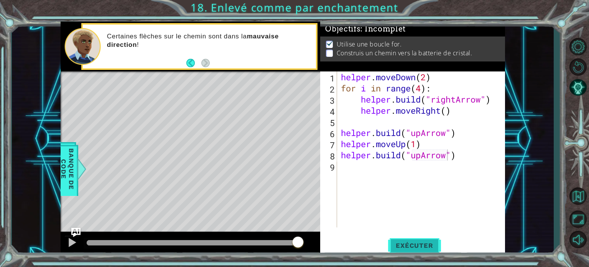
click at [409, 244] on span "Exécuter" at bounding box center [414, 245] width 53 height 8
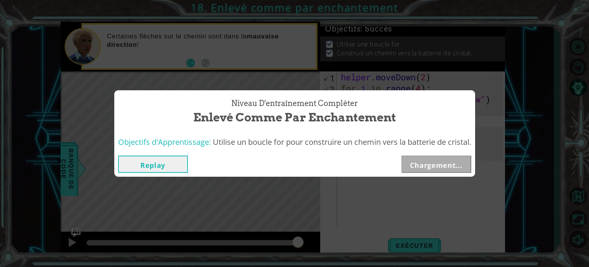
drag, startPoint x: 115, startPoint y: 240, endPoint x: 322, endPoint y: 227, distance: 206.9
click at [313, 231] on body "1 ההההההההההההההההההההההההההההההההההההההההההההההההההההההההההההההההההההההההההההה…" at bounding box center [294, 133] width 589 height 267
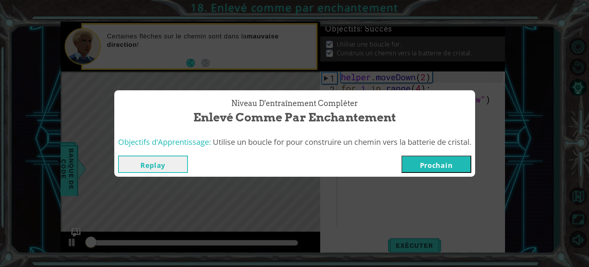
click at [439, 168] on button "Prochain" at bounding box center [437, 163] width 70 height 17
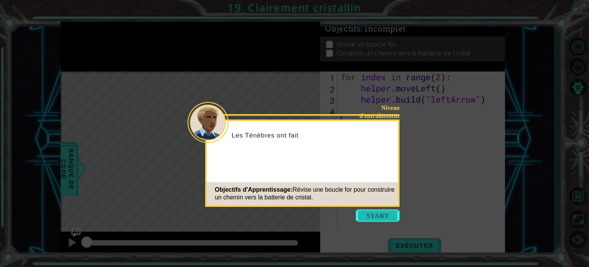
click at [382, 219] on button "Start" at bounding box center [378, 215] width 44 height 12
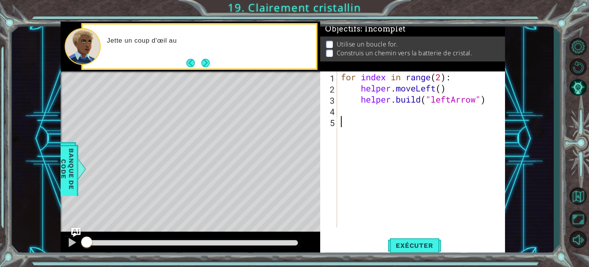
click at [391, 124] on div "for index in range ( 2 ) : helper . moveLeft ( ) helper . build ( "leftArrow" )" at bounding box center [424, 160] width 168 height 178
click at [208, 60] on button "Next" at bounding box center [206, 63] width 10 height 10
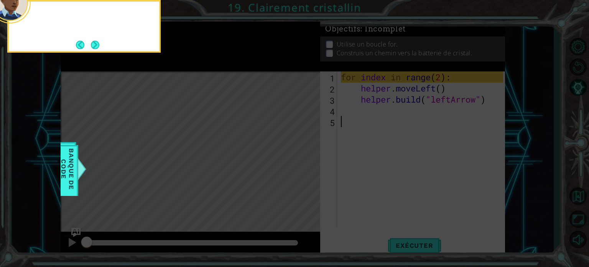
click at [208, 60] on icon at bounding box center [294, 40] width 589 height 454
click at [95, 44] on button "Next" at bounding box center [95, 44] width 9 height 9
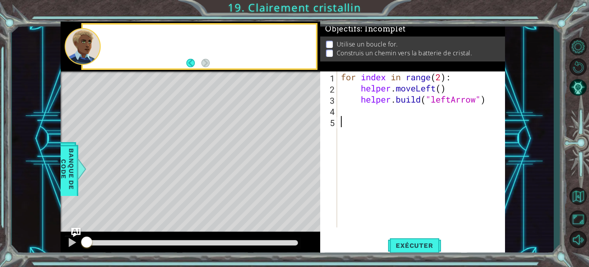
click at [95, 44] on div at bounding box center [82, 46] width 36 height 37
click at [214, 59] on div "Appuies sur" at bounding box center [209, 46] width 215 height 27
click at [214, 59] on div "Appuies sur EXECU" at bounding box center [209, 46] width 215 height 27
click at [211, 43] on p "Appuies sur EXECUTER pour voir ce" at bounding box center [209, 40] width 204 height 8
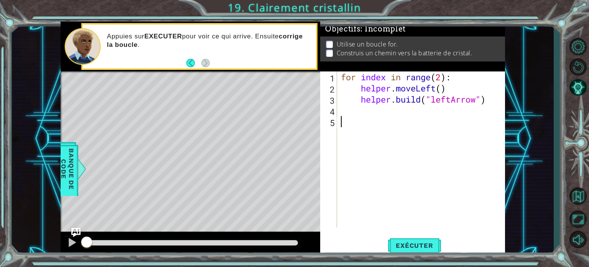
click at [378, 118] on div "for index in range ( 2 ) : helper . moveLeft ( ) helper . build ( "leftArrow" )" at bounding box center [424, 160] width 168 height 178
click at [417, 250] on button "Exécuter" at bounding box center [414, 245] width 53 height 18
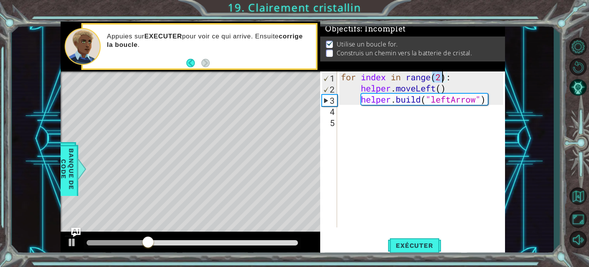
drag, startPoint x: 435, startPoint y: 78, endPoint x: 444, endPoint y: 78, distance: 9.2
click at [444, 78] on div "for index in range ( 2 ) : helper . moveLeft ( ) helper . build ( "leftArrow" )" at bounding box center [424, 160] width 168 height 178
click at [444, 78] on div "for index in range ( 2 ) : helper . moveLeft ( ) helper . build ( "leftArrow" )" at bounding box center [422, 149] width 164 height 156
type textarea "for index in range(4):"
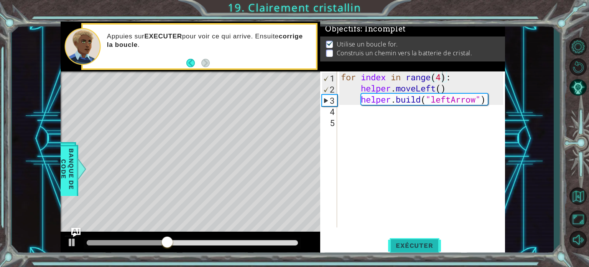
click at [400, 242] on span "Exécuter" at bounding box center [414, 245] width 53 height 8
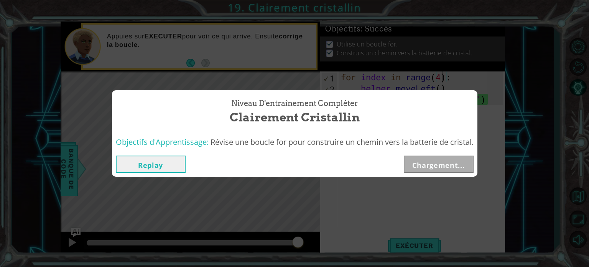
drag, startPoint x: 171, startPoint y: 244, endPoint x: 315, endPoint y: 238, distance: 143.7
click at [312, 241] on body "1 ההההההההההההההההההההההההההההההההההההההההההההההההההההההההההההההההההההההההההההה…" at bounding box center [294, 133] width 589 height 267
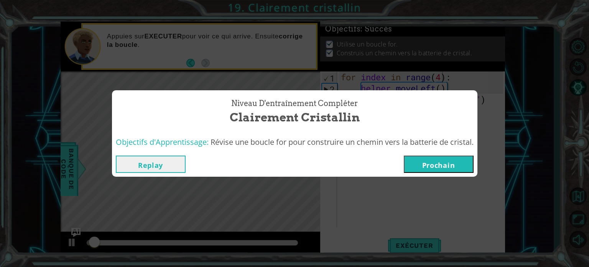
click at [437, 162] on button "Prochain" at bounding box center [439, 163] width 70 height 17
